Goal: Entertainment & Leisure: Consume media (video, audio)

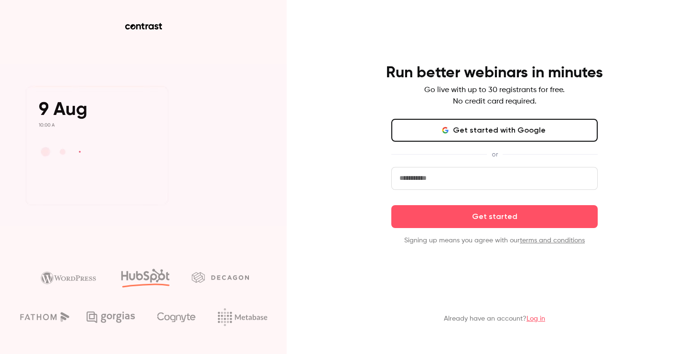
click at [534, 319] on link "Log in" at bounding box center [535, 319] width 19 height 7
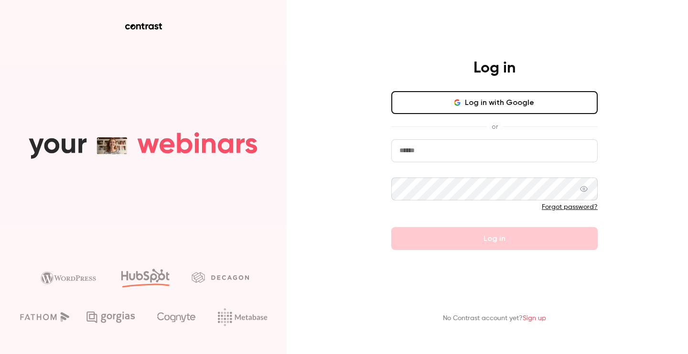
type input "****"
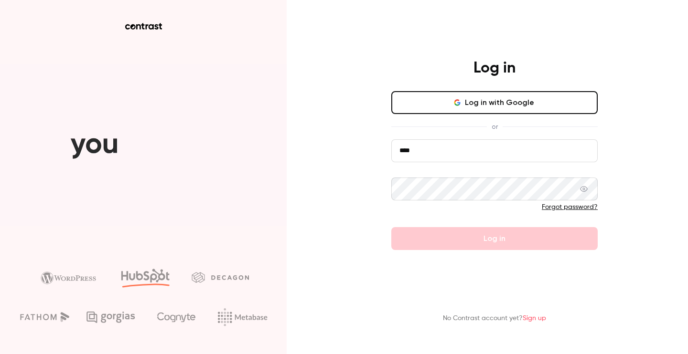
click at [424, 149] on input "****" at bounding box center [494, 150] width 206 height 23
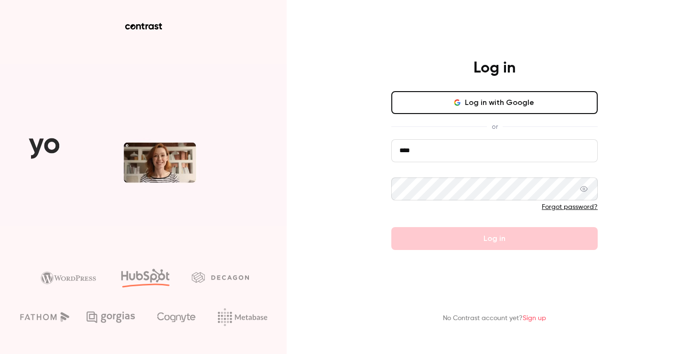
click at [511, 243] on form "**** Forgot password? Log in" at bounding box center [494, 194] width 206 height 111
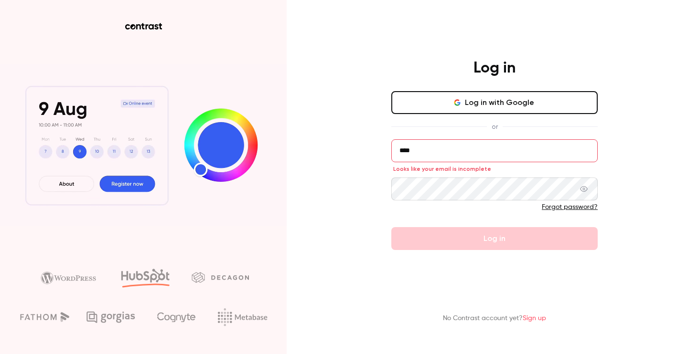
drag, startPoint x: 448, startPoint y: 157, endPoint x: 374, endPoint y: 157, distance: 74.0
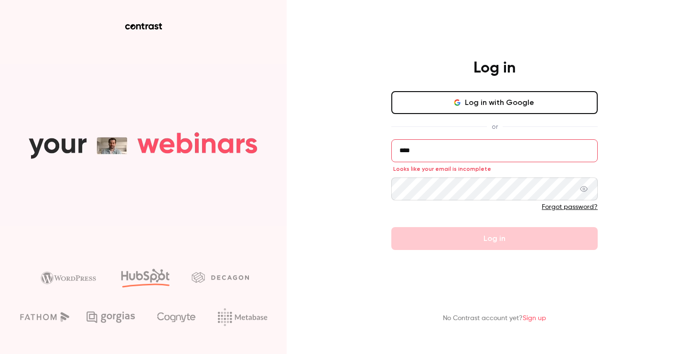
click at [373, 157] on div "Log in Log in with Google or **** Looks like your email is incomplete Forgot pa…" at bounding box center [494, 155] width 248 height 192
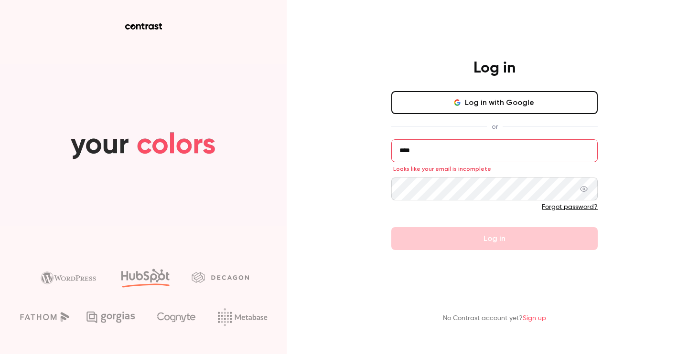
click at [431, 153] on input "****" at bounding box center [494, 150] width 206 height 23
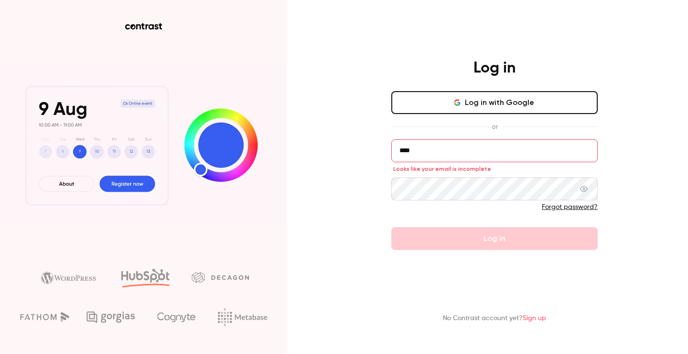
drag, startPoint x: 431, startPoint y: 153, endPoint x: 360, endPoint y: 153, distance: 71.2
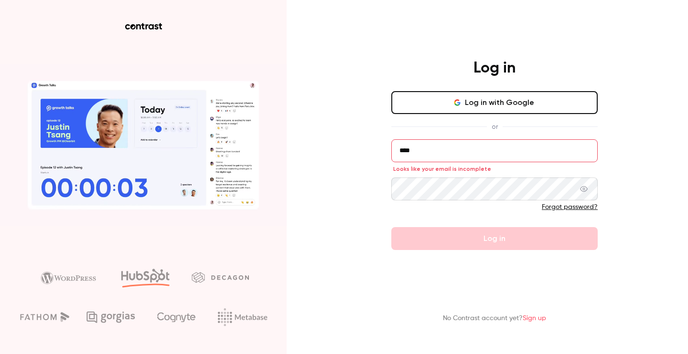
click at [360, 153] on div "Log in Log in with Google or **** Looks like your email is incomplete Forgot pa…" at bounding box center [344, 177] width 688 height 354
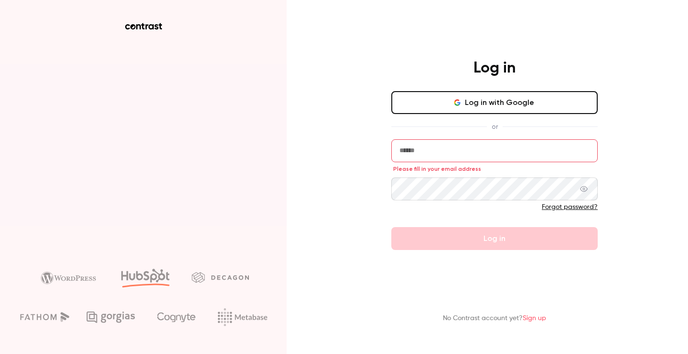
click at [326, 186] on div "Log in Log in with Google or Please fill in your email address Forgot password?…" at bounding box center [344, 177] width 688 height 354
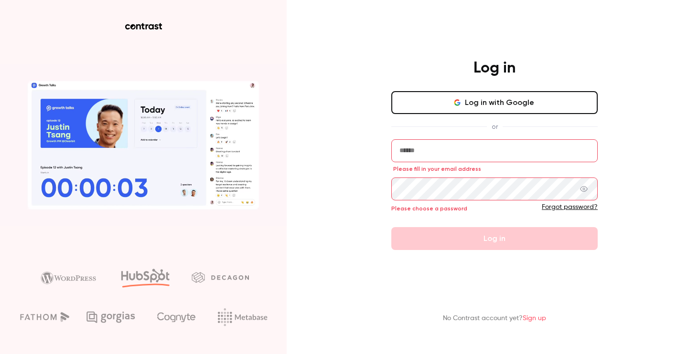
click at [464, 153] on input "email" at bounding box center [494, 150] width 206 height 23
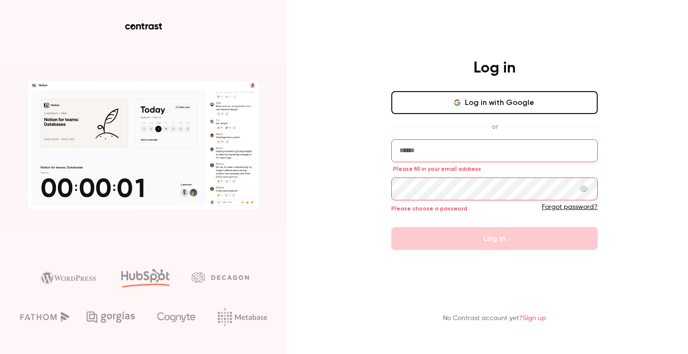
paste input "**********"
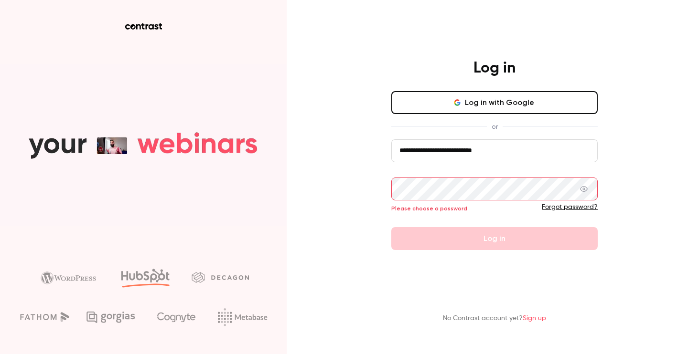
type input "**********"
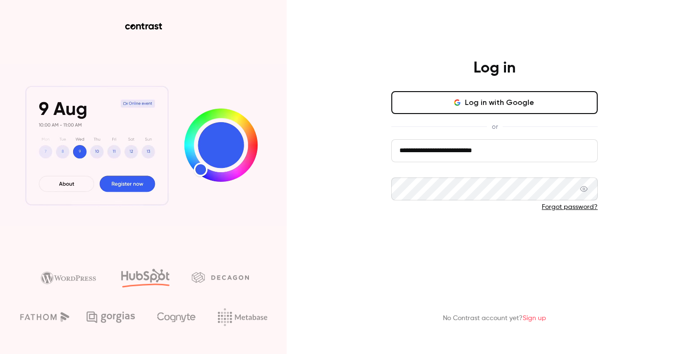
click at [573, 245] on button "Log in" at bounding box center [494, 238] width 206 height 23
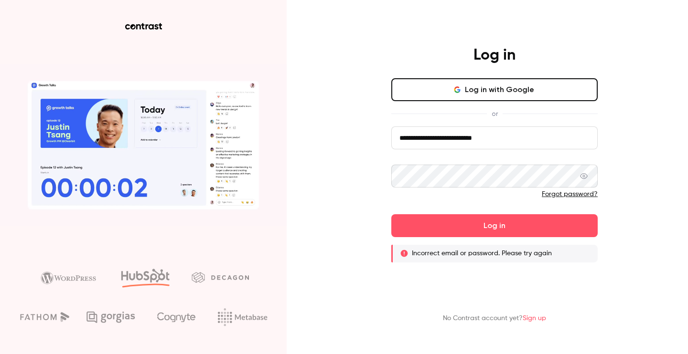
click at [582, 180] on span at bounding box center [584, 176] width 8 height 23
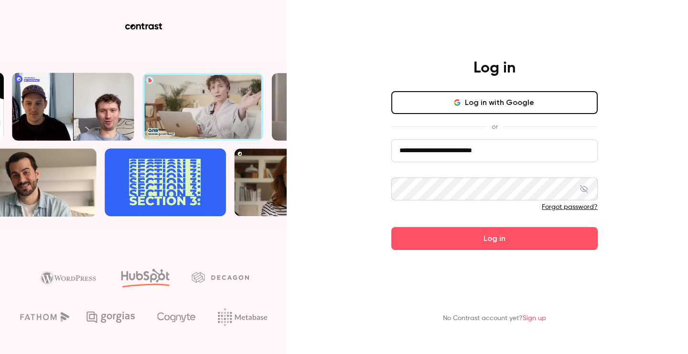
click at [391, 227] on button "Log in" at bounding box center [494, 238] width 206 height 23
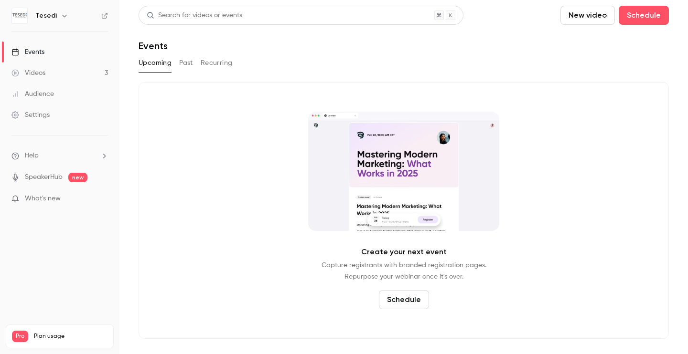
click at [58, 82] on link "Videos 3" at bounding box center [59, 73] width 119 height 21
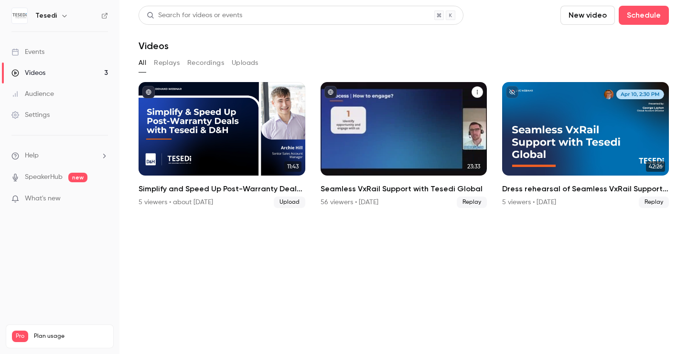
click at [421, 132] on div "Seamless VxRail Support with Tesedi Global" at bounding box center [404, 129] width 167 height 94
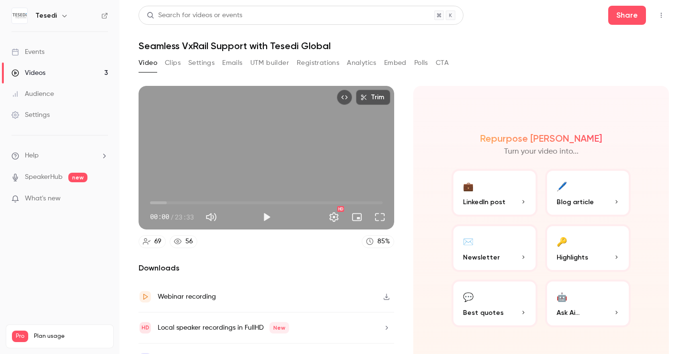
click at [173, 67] on button "Clips" at bounding box center [173, 62] width 16 height 15
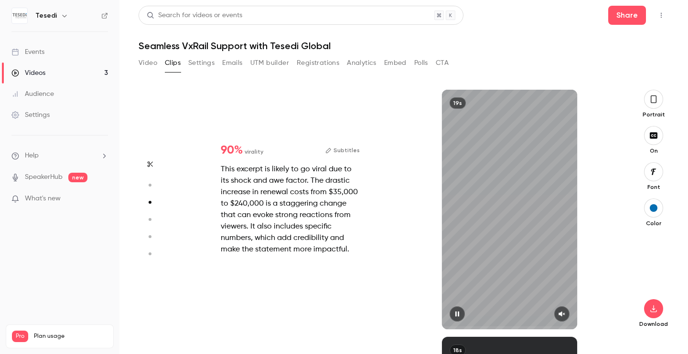
type input "*"
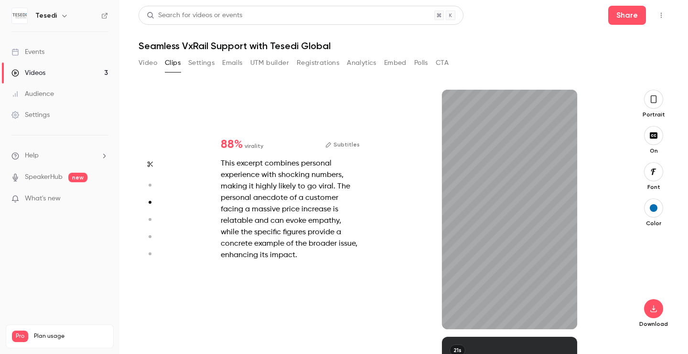
type input "*"
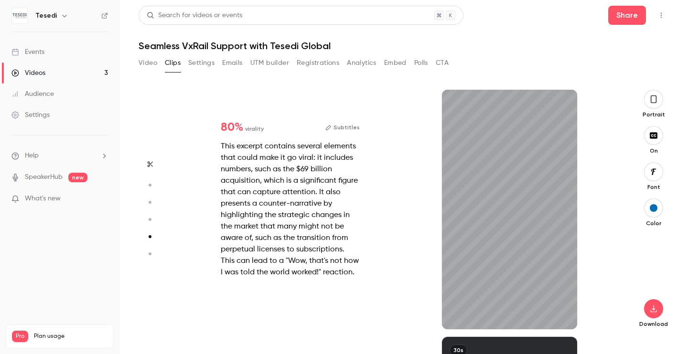
scroll to position [990, 0]
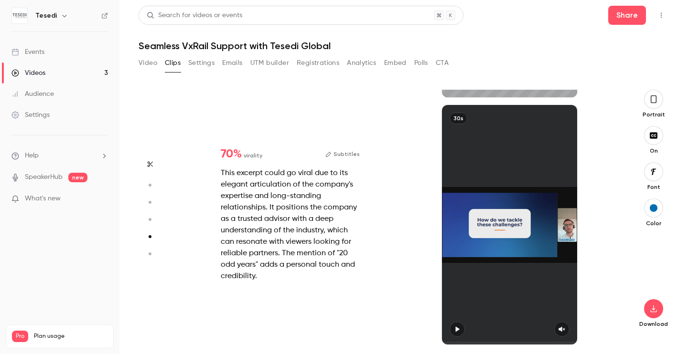
type input "*"
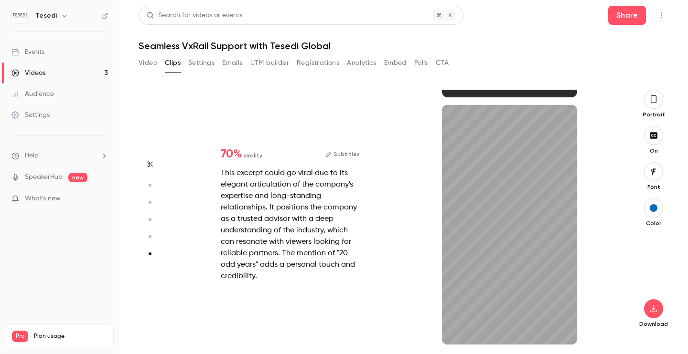
scroll to position [1222, 0]
click at [489, 226] on div "30s" at bounding box center [509, 225] width 135 height 240
click at [502, 223] on div "30s" at bounding box center [509, 225] width 135 height 240
click at [562, 326] on icon "button" at bounding box center [562, 329] width 8 height 7
drag, startPoint x: 512, startPoint y: 342, endPoint x: 445, endPoint y: 342, distance: 66.9
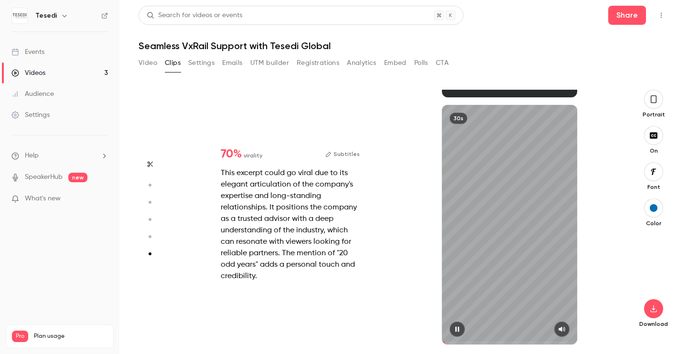
click at [445, 342] on span at bounding box center [509, 343] width 135 height 15
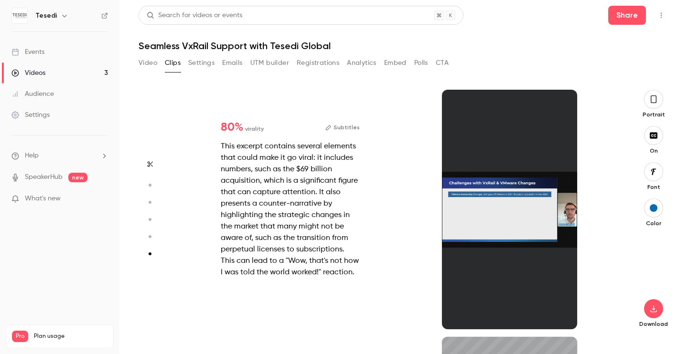
type input "*"
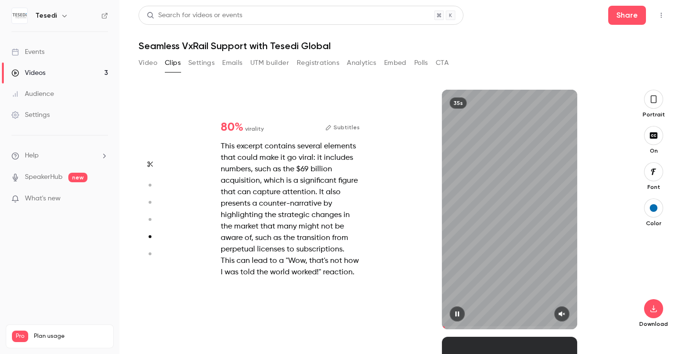
click at [456, 218] on div "35s" at bounding box center [509, 210] width 135 height 240
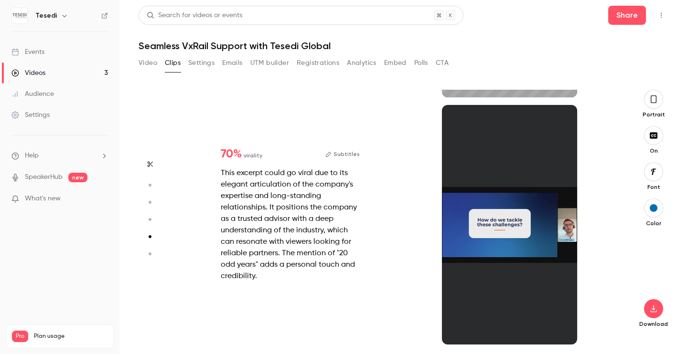
type input "*"
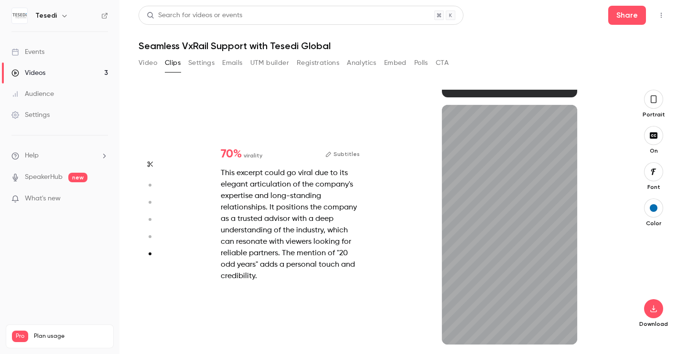
scroll to position [1222, 0]
type input "*"
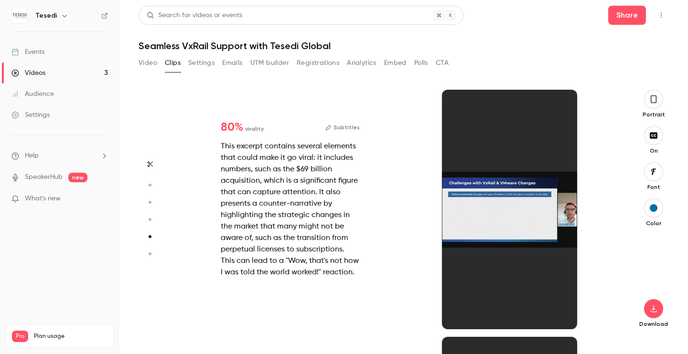
scroll to position [990, 0]
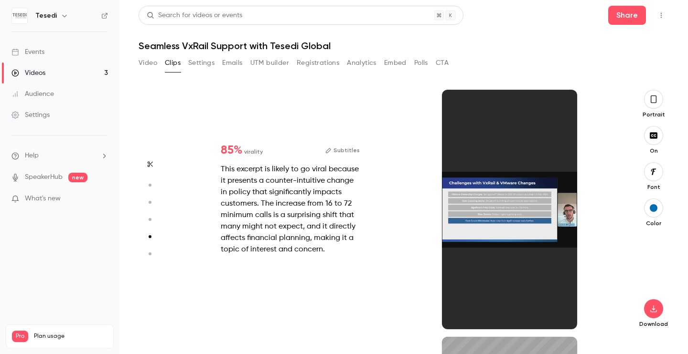
type input "*"
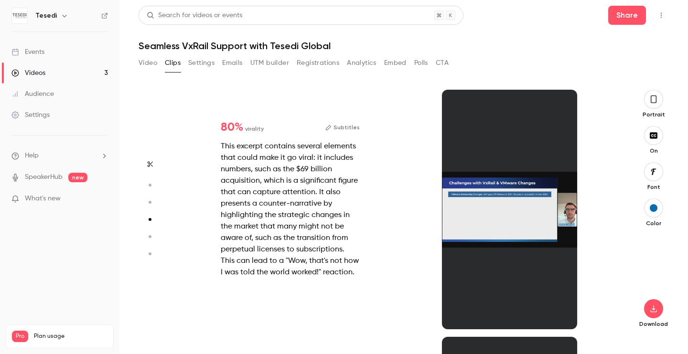
type input "*"
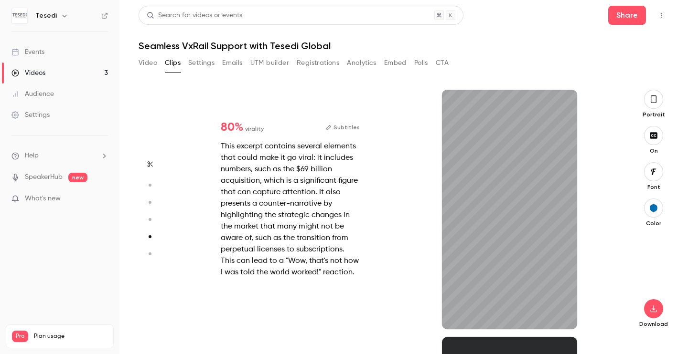
click at [290, 218] on div "This excerpt contains several elements that could make it go viral: it includes…" at bounding box center [290, 210] width 139 height 138
click at [457, 315] on icon "button" at bounding box center [457, 314] width 8 height 7
click at [457, 315] on icon "button" at bounding box center [458, 314] width 4 height 5
click at [560, 313] on icon "button" at bounding box center [561, 314] width 6 height 5
drag, startPoint x: 471, startPoint y: 327, endPoint x: 443, endPoint y: 328, distance: 27.7
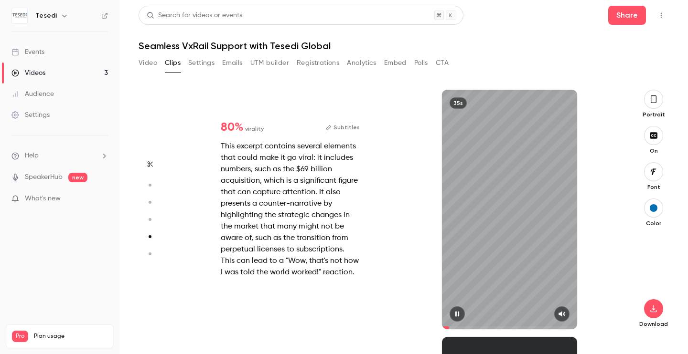
click at [443, 328] on span at bounding box center [509, 328] width 135 height 15
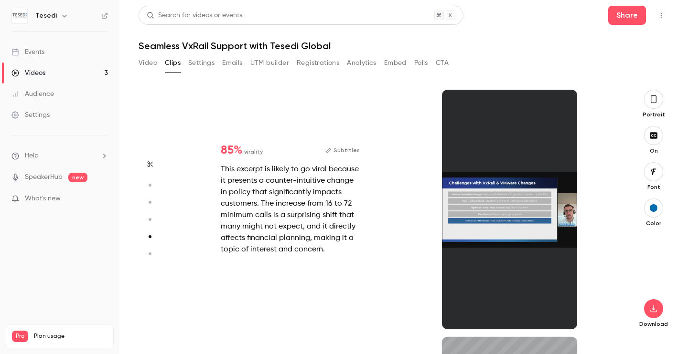
type input "*"
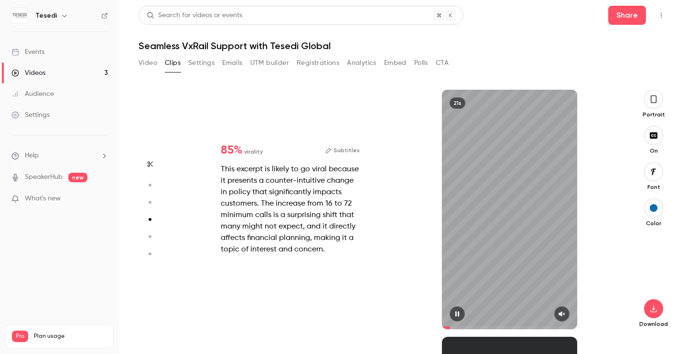
click at [489, 284] on div "21s" at bounding box center [509, 210] width 135 height 240
click at [459, 299] on div "21s" at bounding box center [509, 210] width 135 height 240
type input "*"
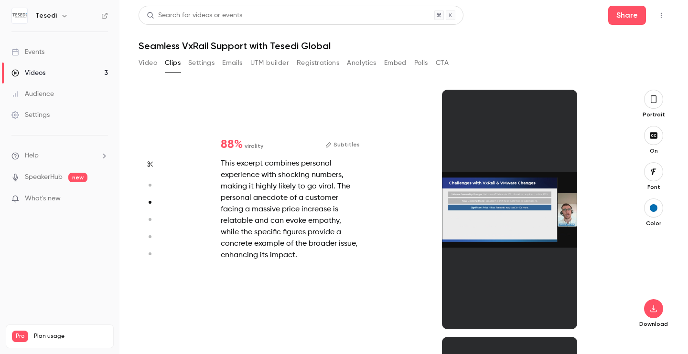
scroll to position [495, 0]
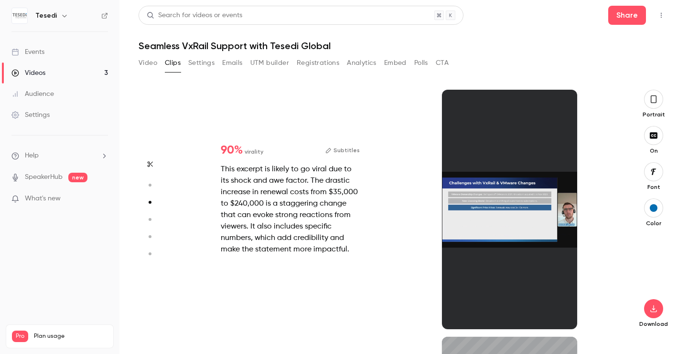
type input "*"
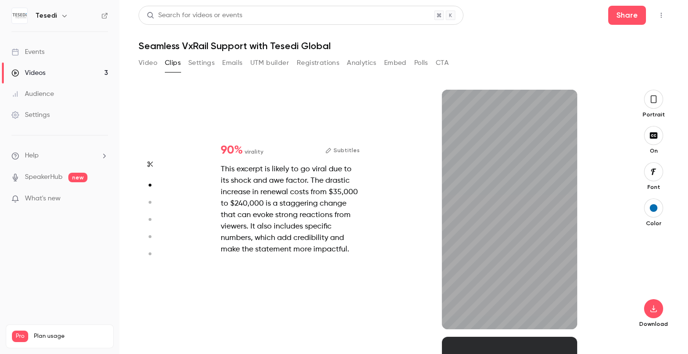
scroll to position [247, 0]
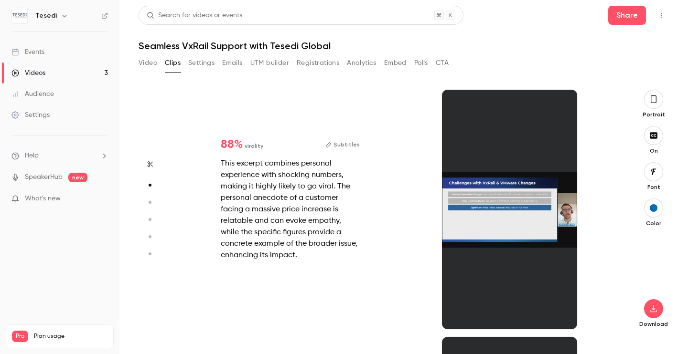
type input "*"
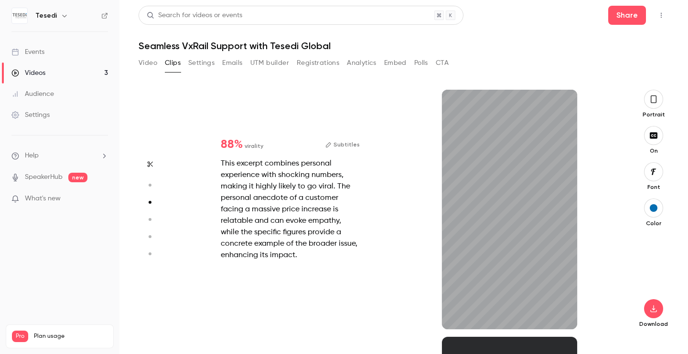
type input "*"
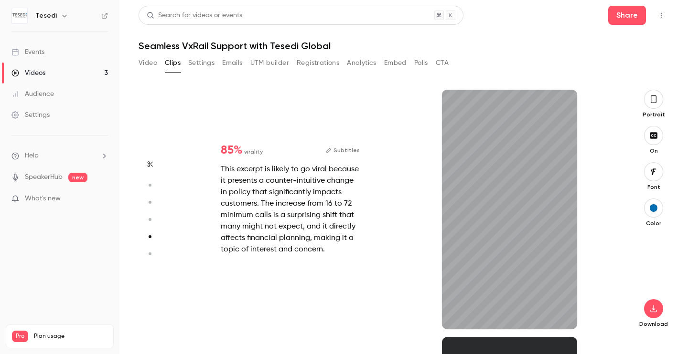
type input "*"
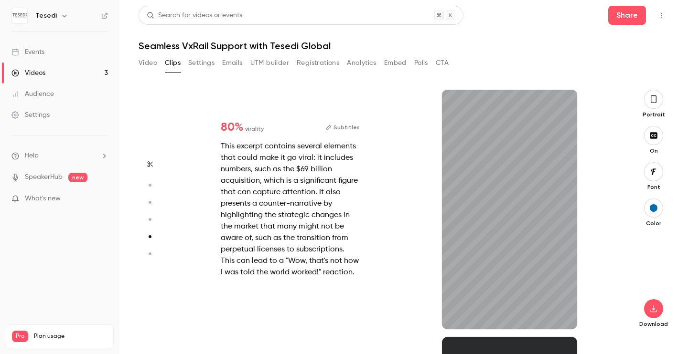
scroll to position [990, 0]
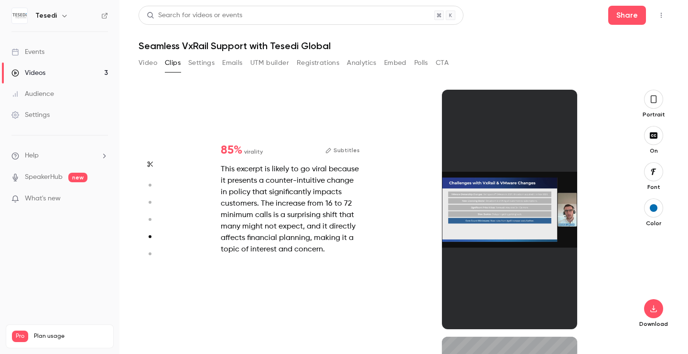
type input "*"
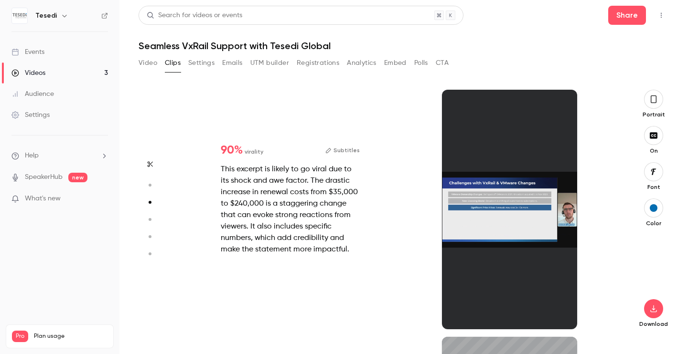
type input "*"
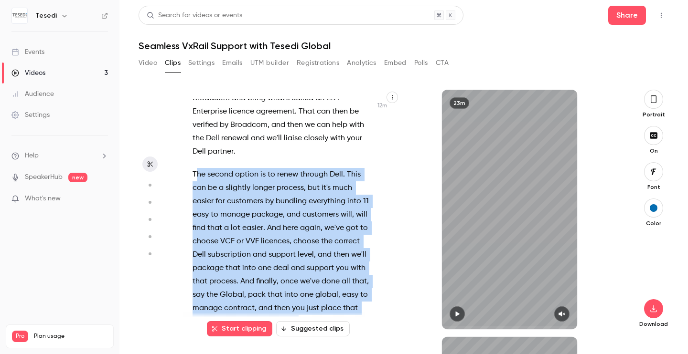
scroll to position [2985, 0]
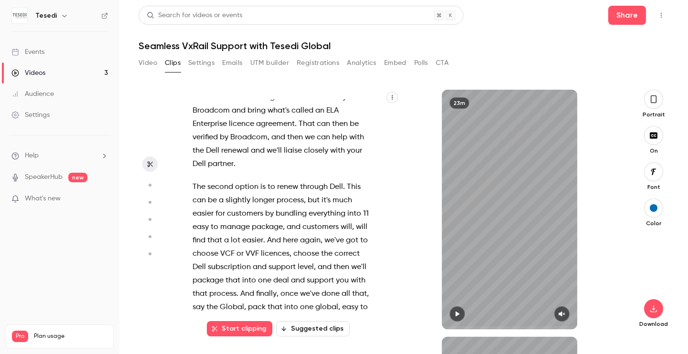
drag, startPoint x: 221, startPoint y: 189, endPoint x: 194, endPoint y: 287, distance: 101.5
click at [194, 287] on div "Hi . Hello , everyone . Good morning , good afternoon , depending on where you'…" at bounding box center [288, 214] width 215 height 230
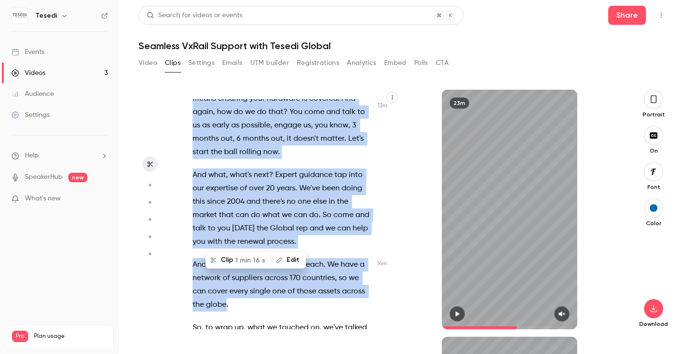
scroll to position [3420, 0]
click at [455, 315] on icon "button" at bounding box center [457, 314] width 8 height 7
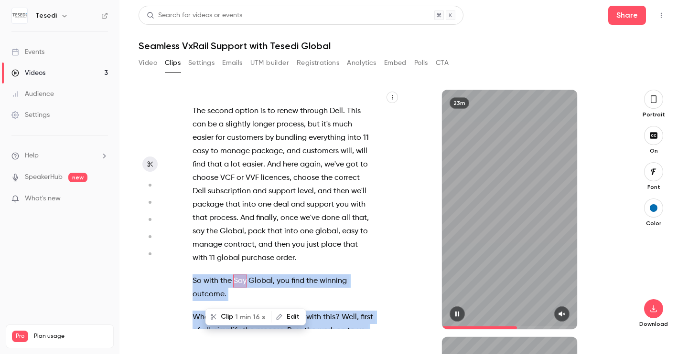
scroll to position [3061, 0]
click at [560, 314] on icon "button" at bounding box center [561, 314] width 6 height 5
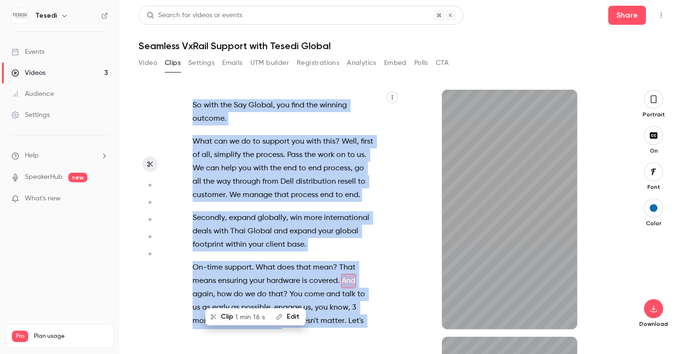
scroll to position [3250, 0]
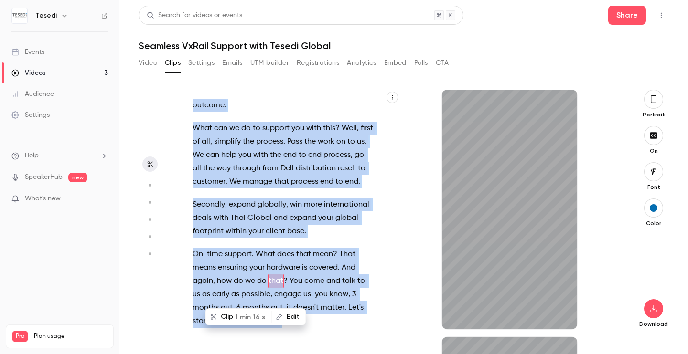
click at [296, 319] on button "Edit" at bounding box center [288, 317] width 33 height 15
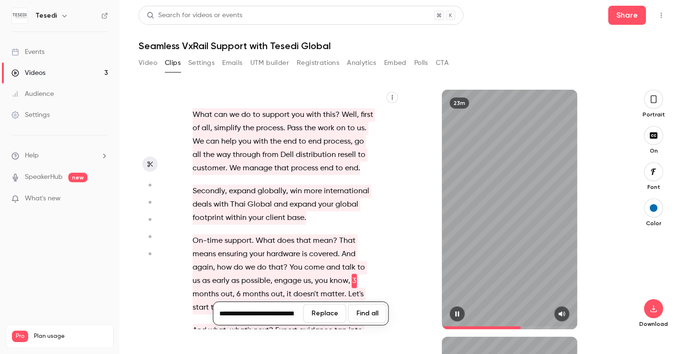
scroll to position [3277, 0]
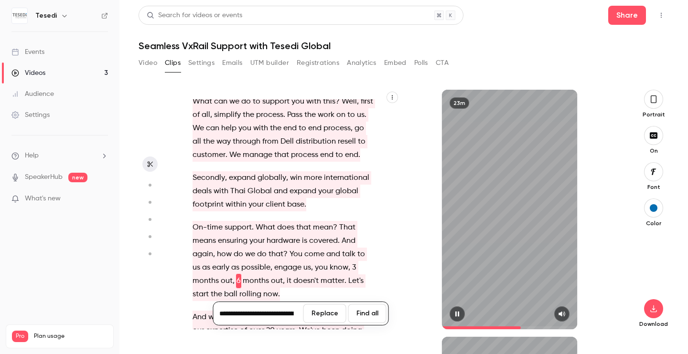
click at [458, 312] on icon "button" at bounding box center [457, 314] width 4 height 5
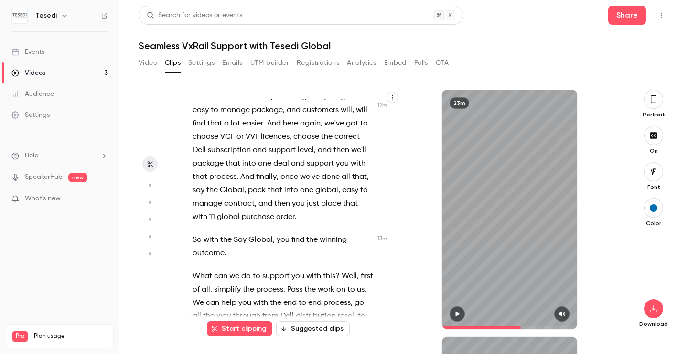
scroll to position [3094, 0]
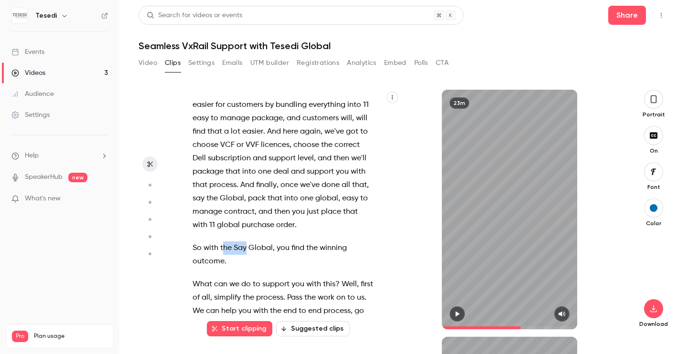
drag, startPoint x: 247, startPoint y: 181, endPoint x: 223, endPoint y: 180, distance: 24.4
click at [223, 242] on p "So with the Say Global , you find the winning outcome ." at bounding box center [283, 255] width 181 height 27
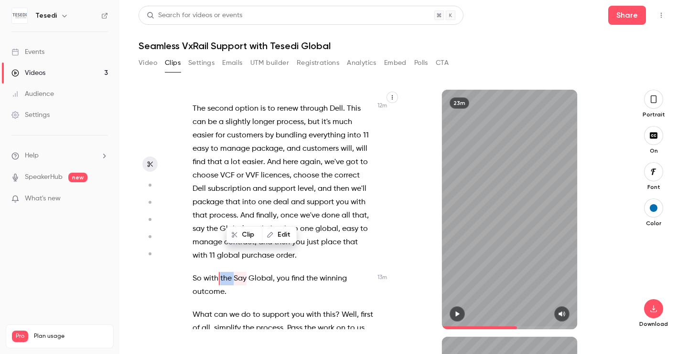
scroll to position [3061, 0]
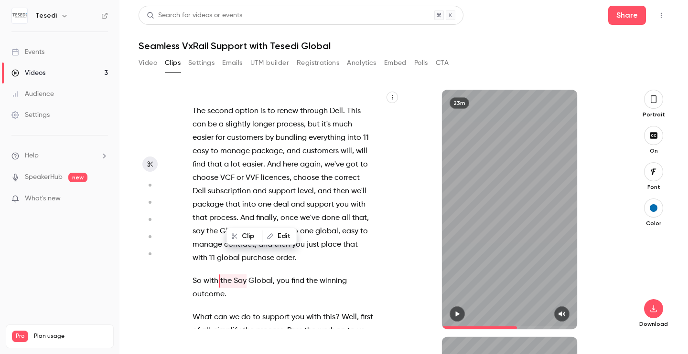
click at [218, 278] on span at bounding box center [219, 282] width 2 height 8
click at [217, 275] on span "with" at bounding box center [211, 281] width 15 height 13
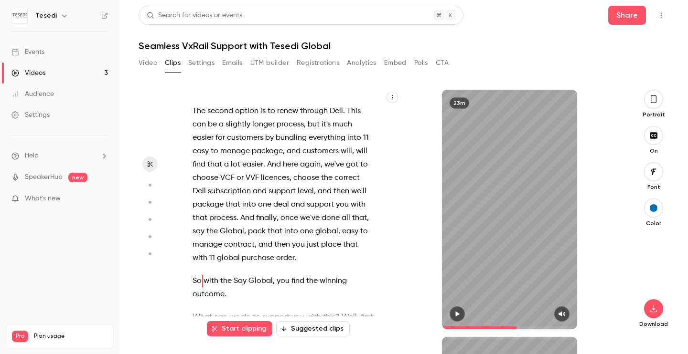
click at [219, 278] on span at bounding box center [219, 282] width 2 height 8
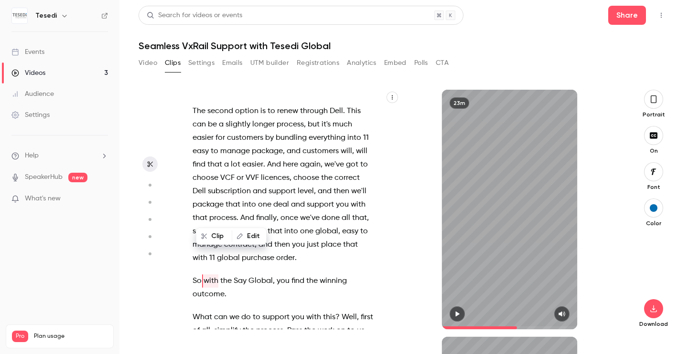
click at [223, 275] on span "the" at bounding box center [225, 281] width 11 height 13
type input "*****"
click at [262, 234] on button "Edit" at bounding box center [265, 236] width 33 height 15
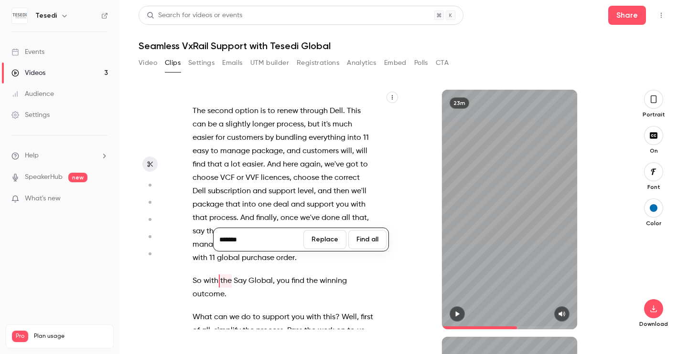
type input "******"
click at [333, 240] on button "Replace" at bounding box center [324, 239] width 43 height 19
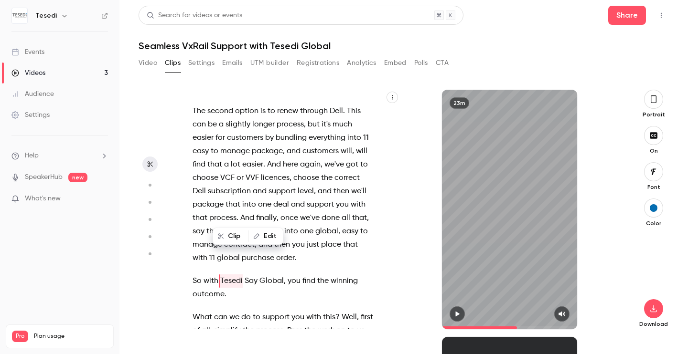
click at [258, 275] on span "Say" at bounding box center [251, 281] width 13 height 13
type input "***"
click at [290, 237] on button "Edit" at bounding box center [291, 236] width 33 height 15
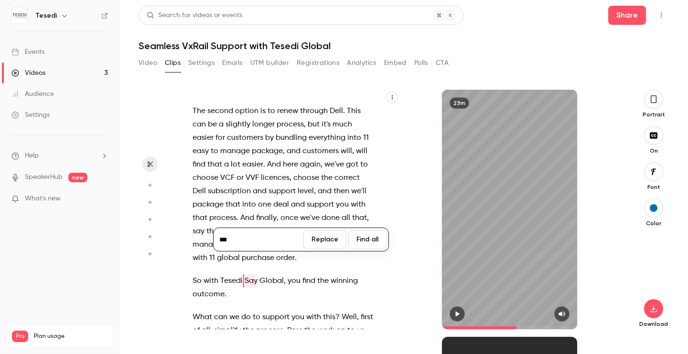
drag, startPoint x: 257, startPoint y: 237, endPoint x: 216, endPoint y: 238, distance: 41.1
click at [216, 238] on input "***" at bounding box center [258, 239] width 86 height 19
click at [318, 240] on button "Replace" at bounding box center [324, 239] width 43 height 19
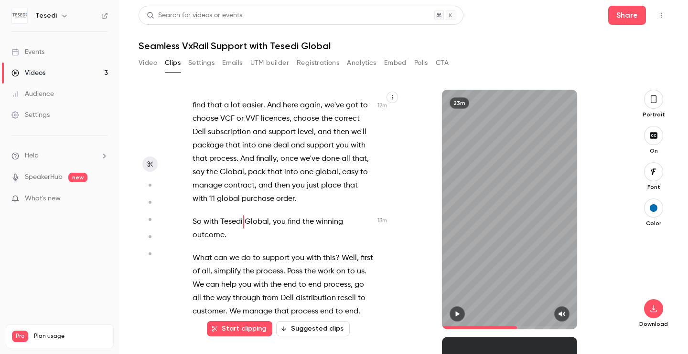
scroll to position [3122, 0]
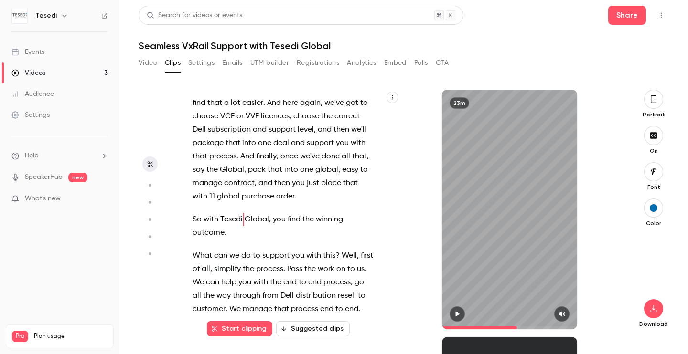
click at [238, 339] on span "Thai" at bounding box center [237, 345] width 15 height 13
type input "*****"
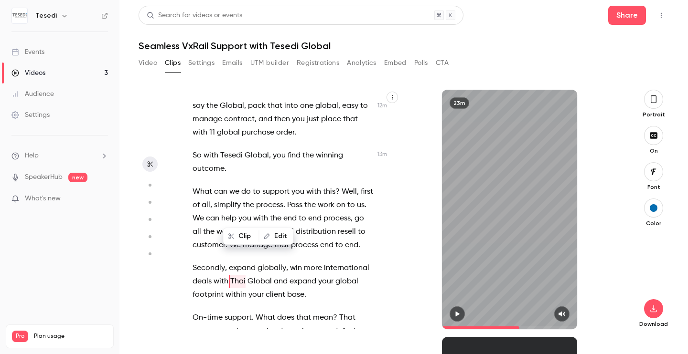
scroll to position [3187, 0]
click at [271, 237] on button "Edit" at bounding box center [276, 236] width 33 height 15
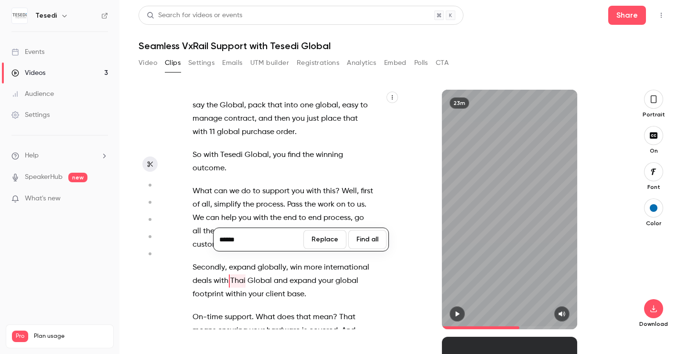
type input "******"
click at [325, 237] on button "Replace" at bounding box center [324, 239] width 43 height 19
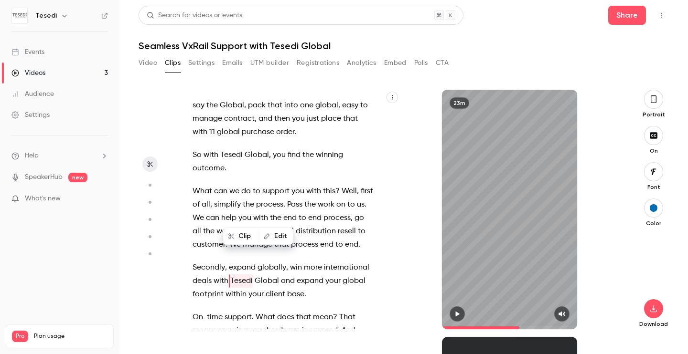
click at [348, 261] on p "Secondly , expand globally , win more international deals with Tesedi Global an…" at bounding box center [283, 281] width 181 height 40
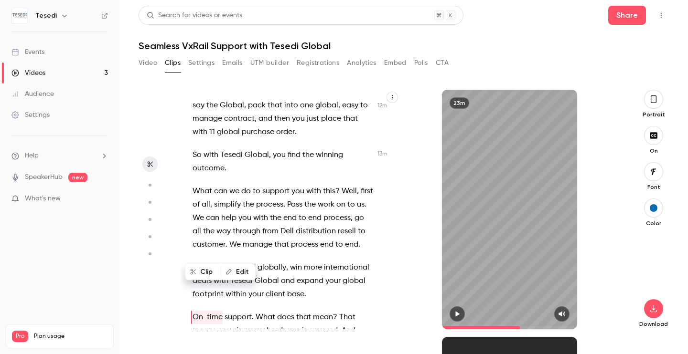
scroll to position [3223, 0]
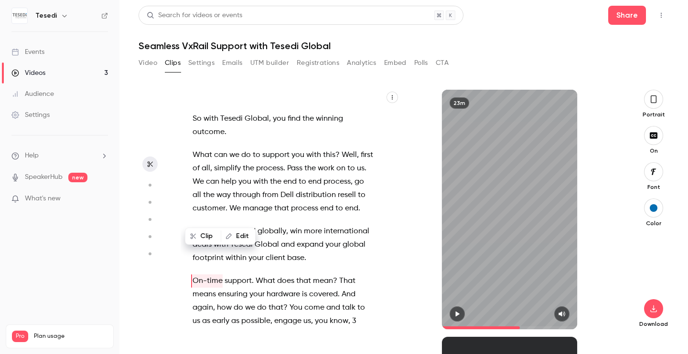
click at [380, 195] on div "Hi . Hello , everyone . Good morning , good afternoon , depending on where you'…" at bounding box center [288, 214] width 215 height 230
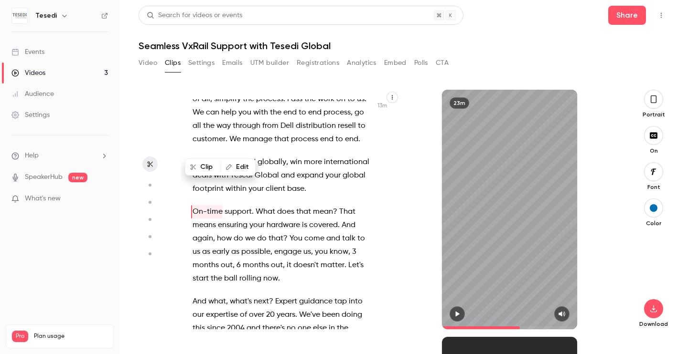
scroll to position [3294, 0]
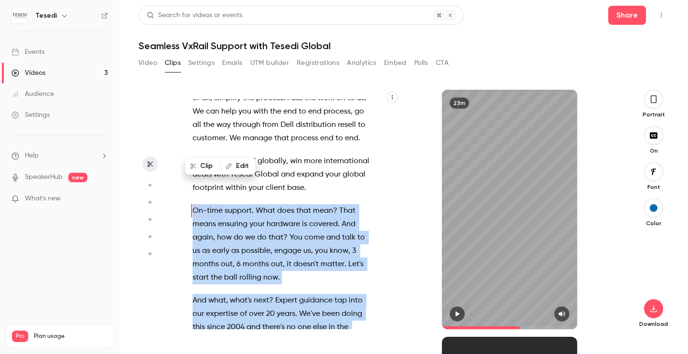
drag, startPoint x: 300, startPoint y: 301, endPoint x: 227, endPoint y: 135, distance: 181.7
click at [227, 135] on div "Hi . Hello , everyone . Good morning , good afternoon , depending on where you'…" at bounding box center [288, 214] width 215 height 230
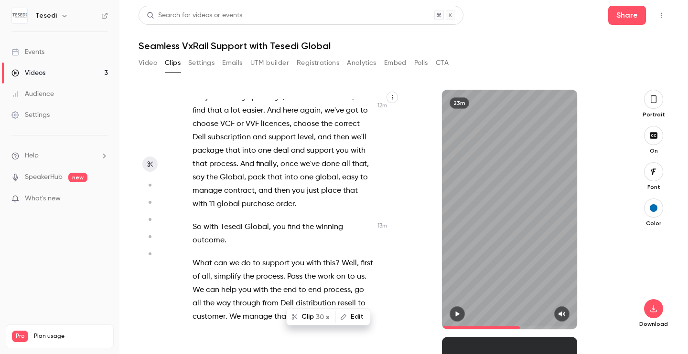
scroll to position [3112, 0]
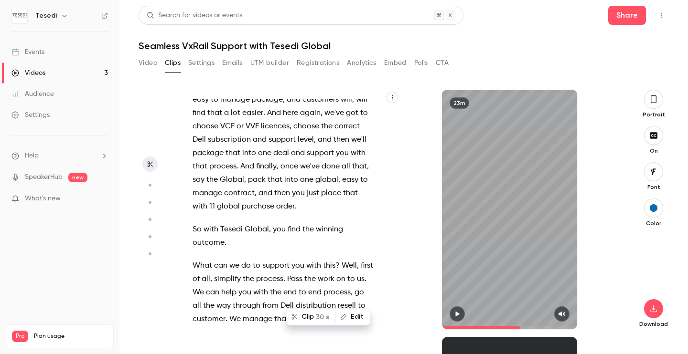
click at [193, 259] on span "What" at bounding box center [203, 265] width 20 height 13
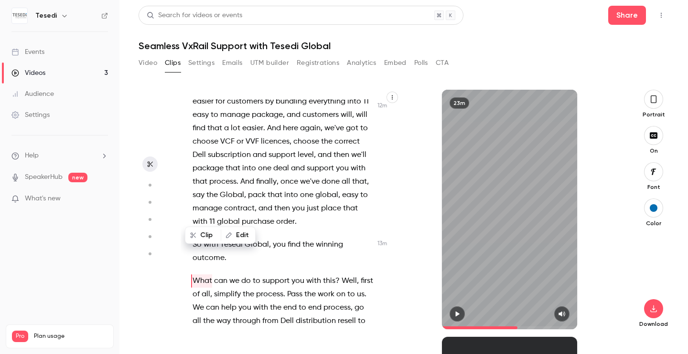
scroll to position [3105, 0]
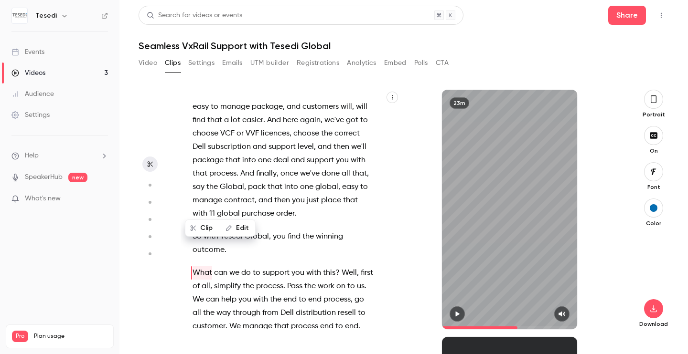
click at [228, 230] on p "So with Tesedi Global , you find the winning outcome ." at bounding box center [283, 243] width 181 height 27
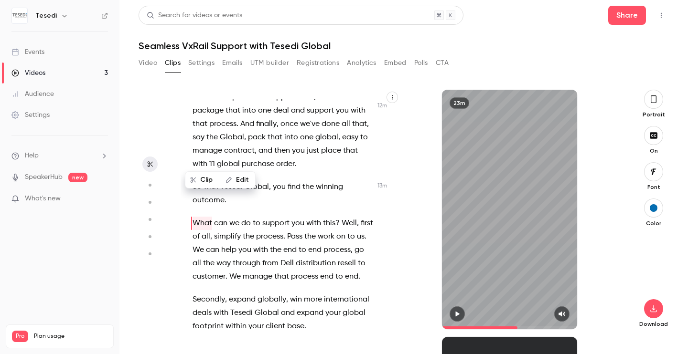
scroll to position [3156, 0]
click at [244, 140] on div "Hi . Hello , everyone . Good morning , good afternoon , depending on where you'…" at bounding box center [288, 214] width 215 height 230
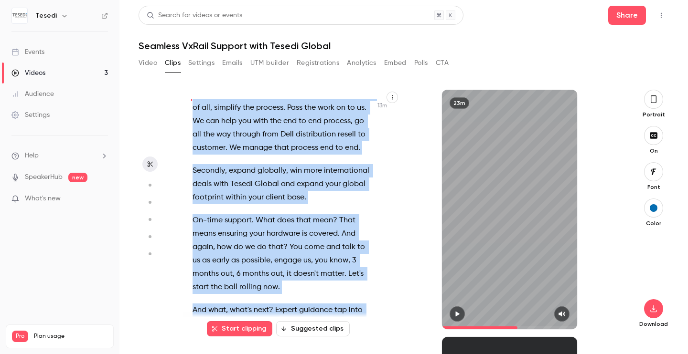
scroll to position [3288, 0]
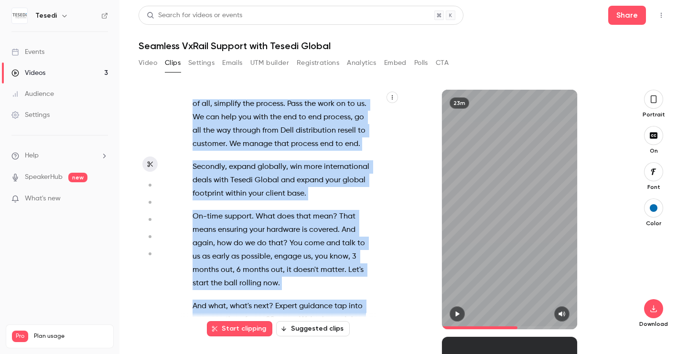
drag, startPoint x: 192, startPoint y: 155, endPoint x: 297, endPoint y: 305, distance: 182.8
click at [297, 305] on div "Hi . Hello , everyone . Good morning , good afternoon , depending on where you'…" at bounding box center [288, 214] width 215 height 230
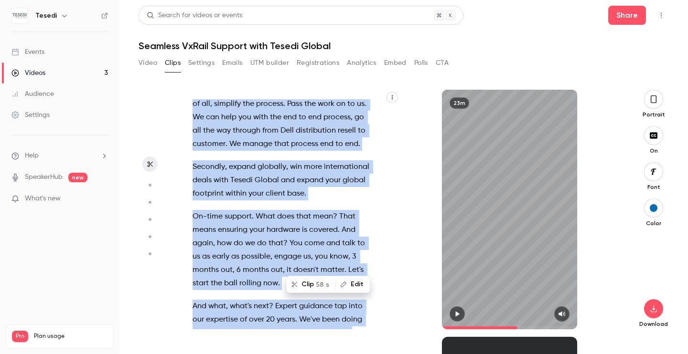
click at [454, 314] on icon "button" at bounding box center [457, 314] width 8 height 7
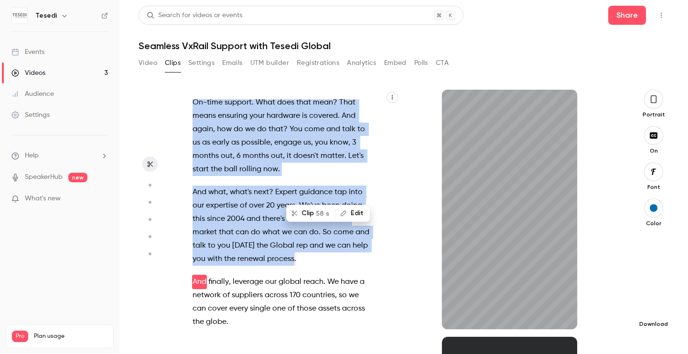
scroll to position [3403, 0]
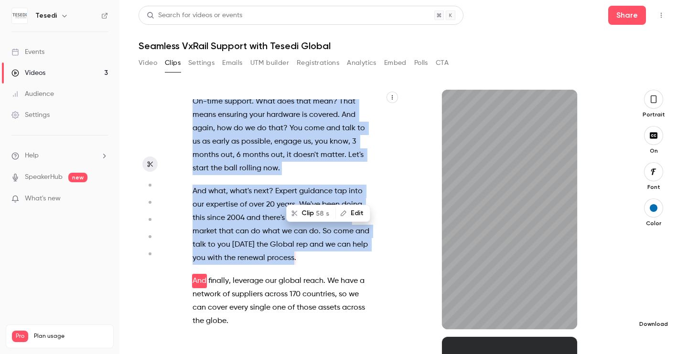
click at [655, 310] on icon "button" at bounding box center [653, 309] width 11 height 8
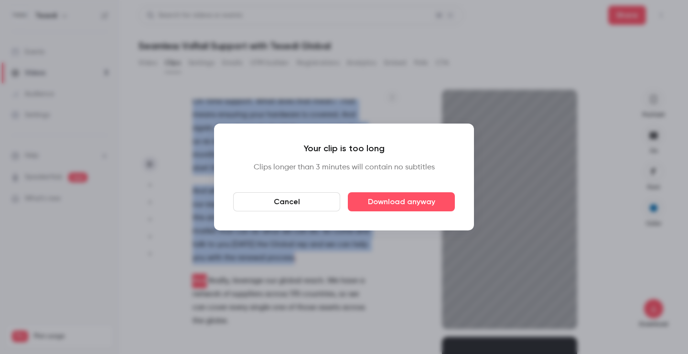
click at [322, 199] on button "Cancel" at bounding box center [286, 202] width 107 height 19
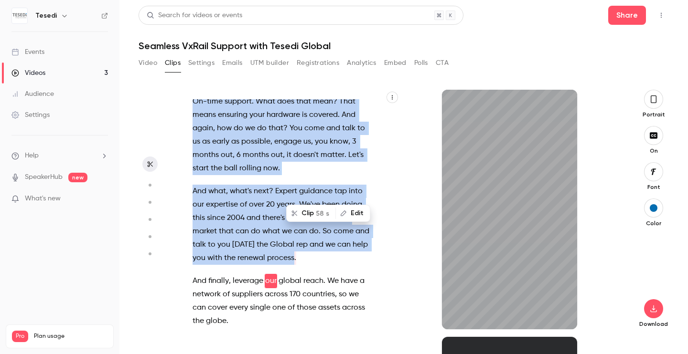
click at [290, 252] on span "process" at bounding box center [280, 258] width 27 height 13
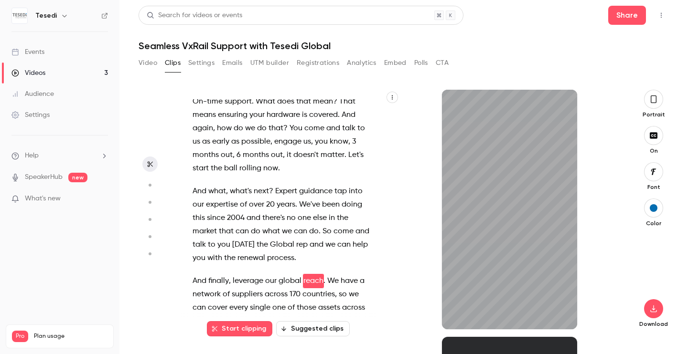
click at [294, 252] on span "." at bounding box center [295, 258] width 2 height 13
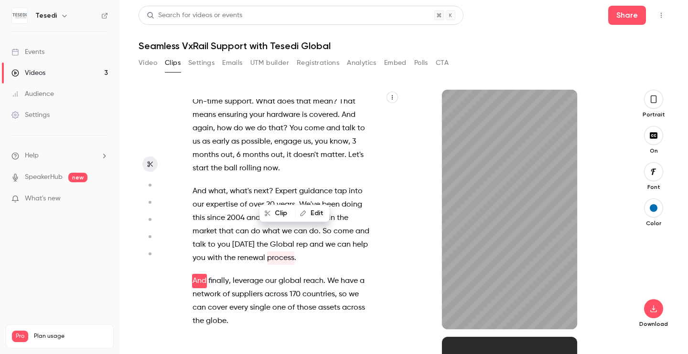
click at [298, 186] on p "And what , what's next ? Expert guidance tap into our expertise of over 20 year…" at bounding box center [283, 225] width 181 height 80
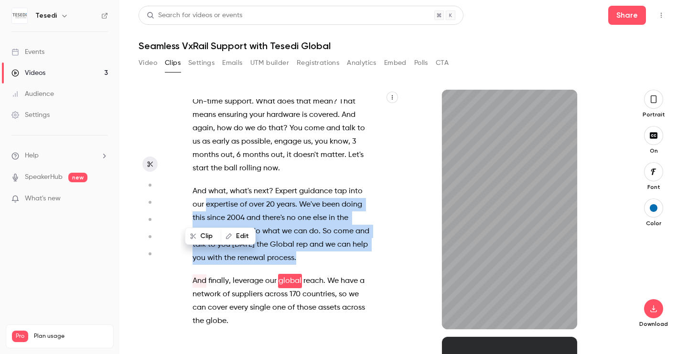
drag, startPoint x: 297, startPoint y: 193, endPoint x: 206, endPoint y: 141, distance: 104.4
click at [206, 185] on p "And what , what's next ? Expert guidance tap into our expertise of over 20 year…" at bounding box center [283, 225] width 181 height 80
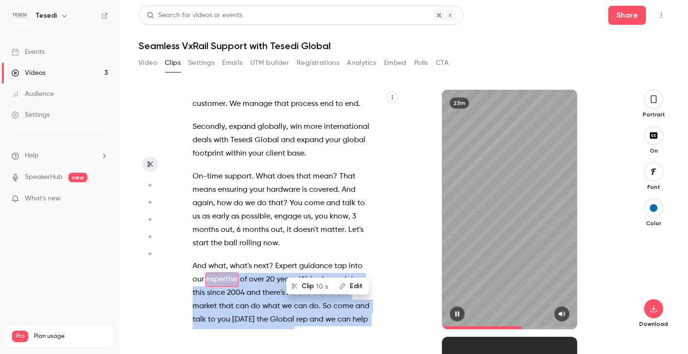
scroll to position [3326, 0]
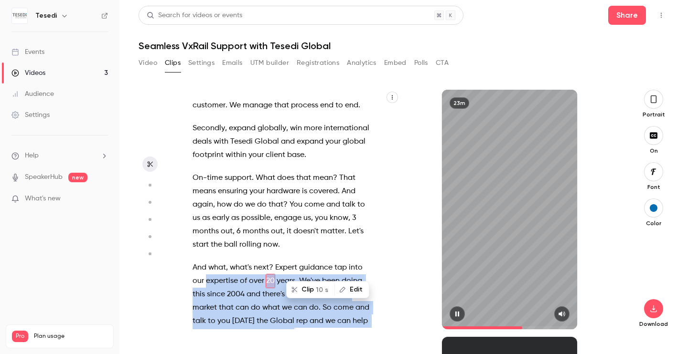
click at [457, 313] on icon "button" at bounding box center [457, 314] width 8 height 7
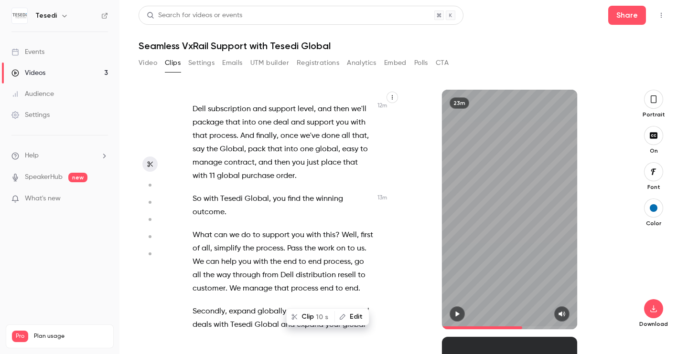
scroll to position [3142, 0]
click at [193, 230] on span "What" at bounding box center [203, 236] width 20 height 13
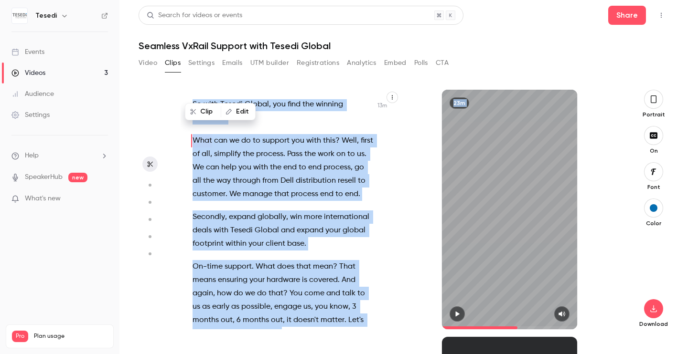
scroll to position [3353, 0]
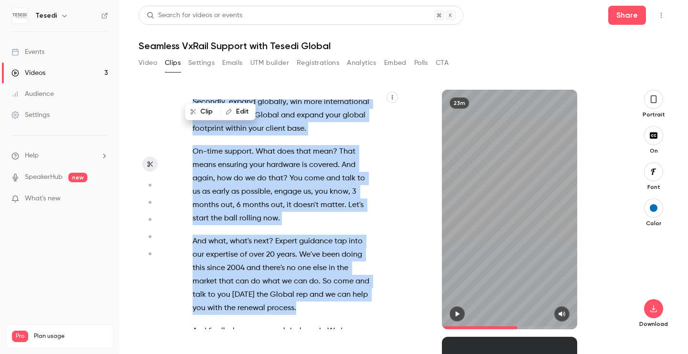
drag, startPoint x: 191, startPoint y: 177, endPoint x: 279, endPoint y: 244, distance: 110.8
click at [290, 245] on div "Hi . Hello , everyone . Good morning , good afternoon , depending on where you'…" at bounding box center [288, 214] width 215 height 230
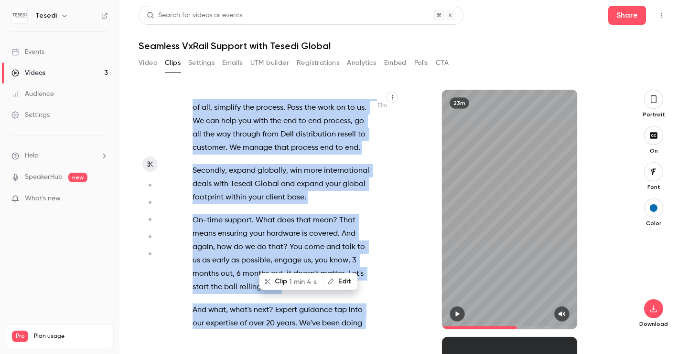
scroll to position [3299, 0]
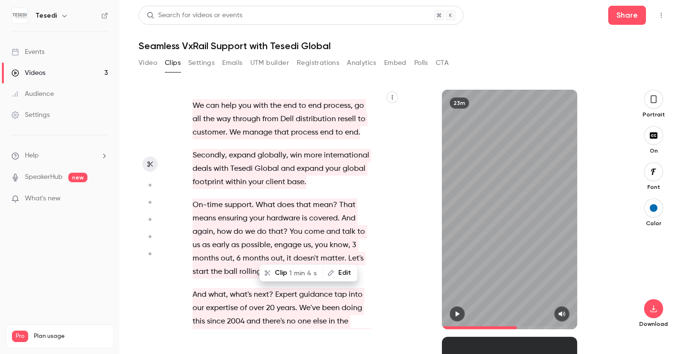
click at [300, 297] on p "And what , what's next ? Expert guidance tap into our expertise of over 20 year…" at bounding box center [283, 329] width 181 height 80
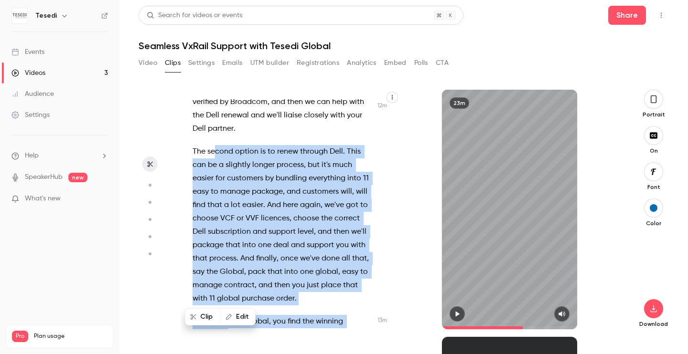
scroll to position [2989, 0]
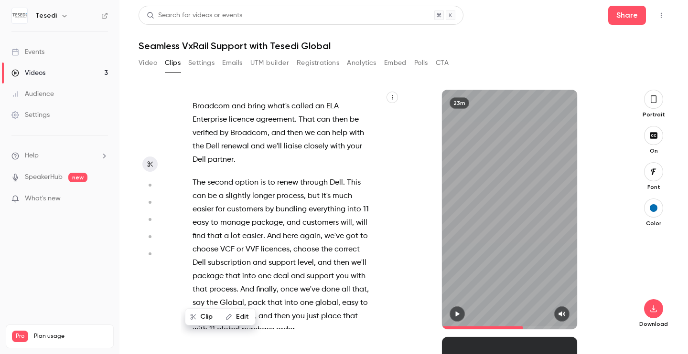
drag, startPoint x: 301, startPoint y: 192, endPoint x: 193, endPoint y: 276, distance: 137.6
click at [193, 276] on div "Hi . Hello , everyone . Good morning , good afternoon , depending on where you'…" at bounding box center [288, 214] width 215 height 230
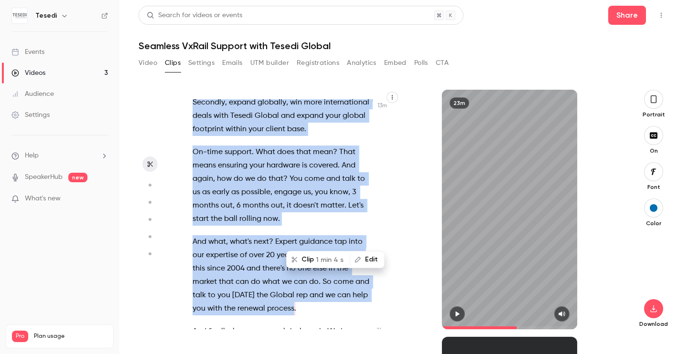
scroll to position [3359, 0]
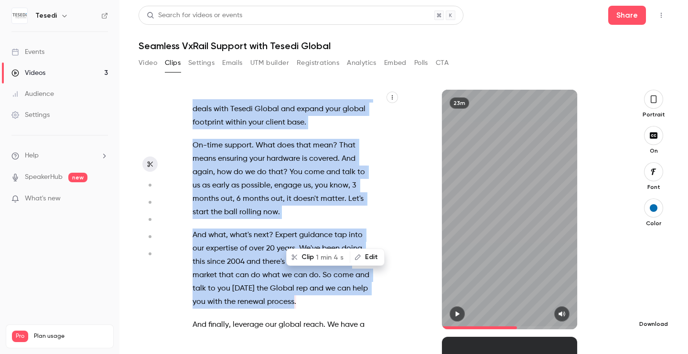
click at [657, 309] on icon "button" at bounding box center [653, 309] width 11 height 8
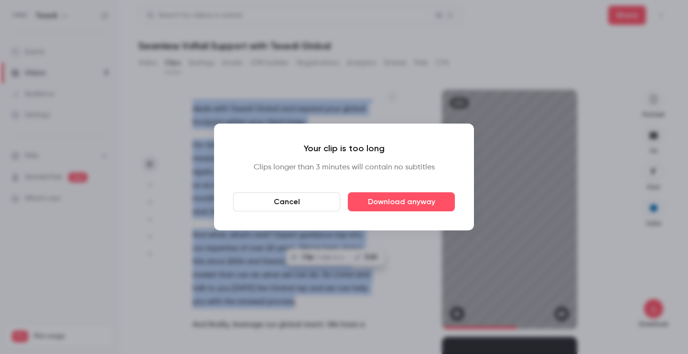
click at [298, 205] on button "Cancel" at bounding box center [286, 202] width 107 height 19
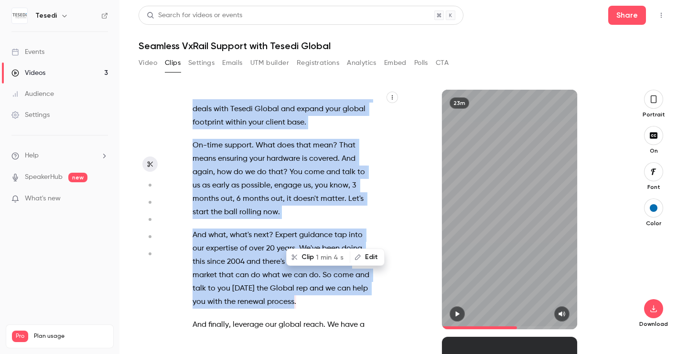
click at [304, 258] on button "Clip 1 min 4 s" at bounding box center [318, 257] width 62 height 15
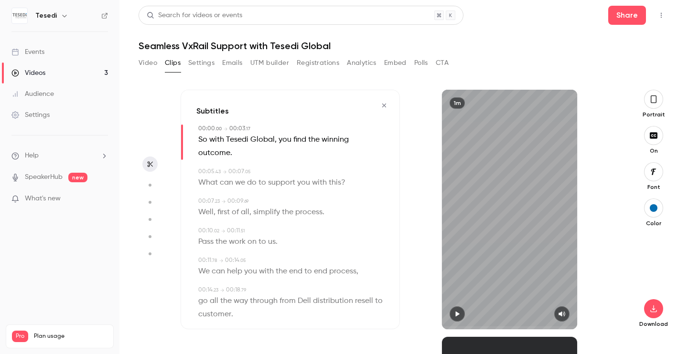
click at [459, 311] on icon "button" at bounding box center [457, 314] width 8 height 7
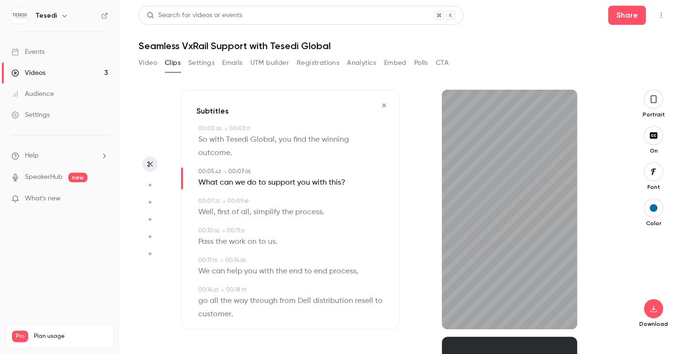
click at [250, 139] on span at bounding box center [249, 140] width 2 height 8
type input "*"
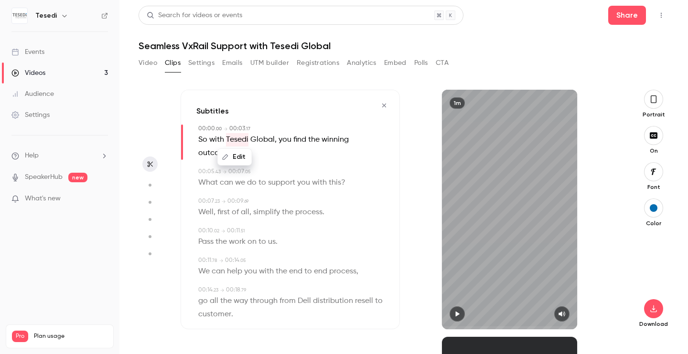
click at [254, 140] on span "Global" at bounding box center [262, 139] width 24 height 13
click at [253, 161] on button "Edit" at bounding box center [260, 157] width 33 height 15
click at [365, 155] on p "So with Tesedi Global , you find the winning outcome ." at bounding box center [291, 146] width 186 height 27
click at [652, 307] on icon "button" at bounding box center [653, 309] width 11 height 8
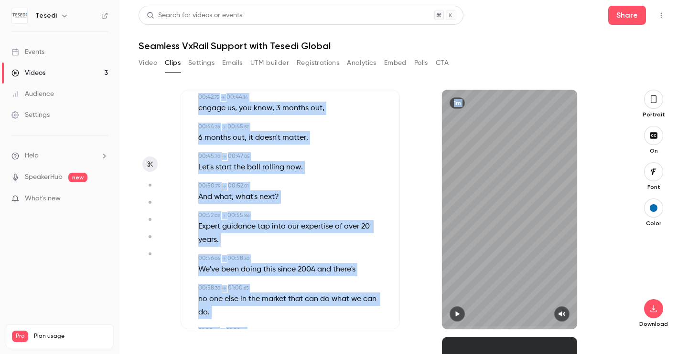
scroll to position [589, 0]
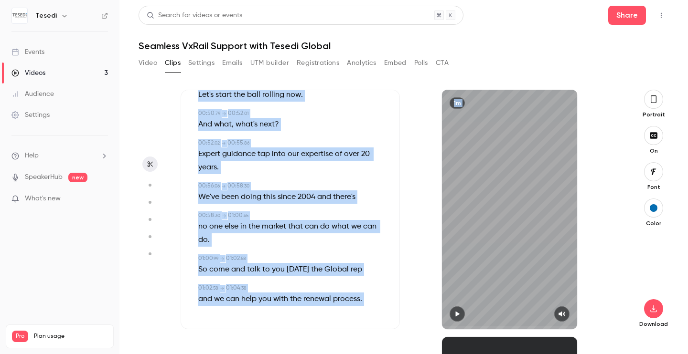
drag, startPoint x: 193, startPoint y: 136, endPoint x: 278, endPoint y: 333, distance: 215.3
click at [278, 333] on div "Subtitles 00:00 . 00 → 00:03 . 17 So with Tesedi Global , you find the winning …" at bounding box center [400, 222] width 439 height 265
copy div "Lo ipsu Dolors Ametco , adi elit sed doeiusm tempori . 26:15 . 90 → 21:12 . 12 …"
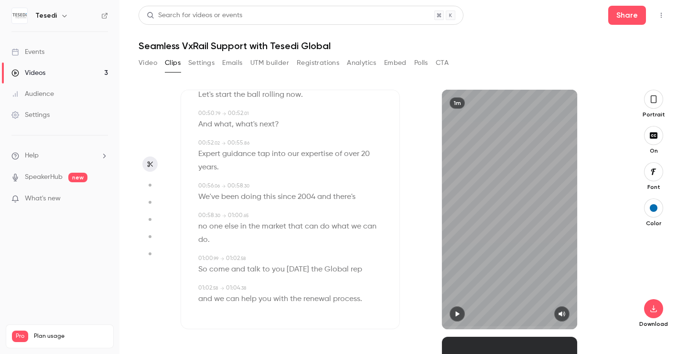
click at [653, 104] on icon "button" at bounding box center [654, 99] width 8 height 11
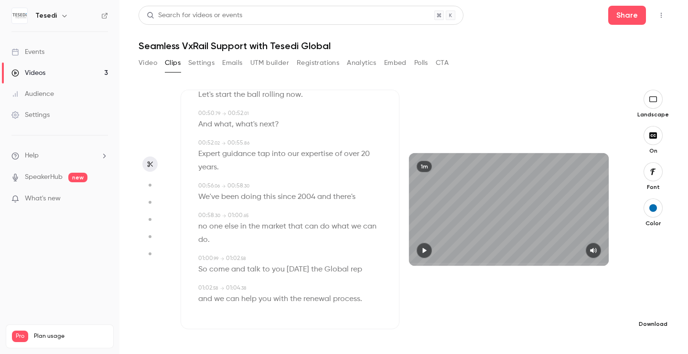
click at [652, 302] on button "button" at bounding box center [653, 309] width 19 height 19
click at [571, 328] on span "Standard" at bounding box center [581, 326] width 109 height 10
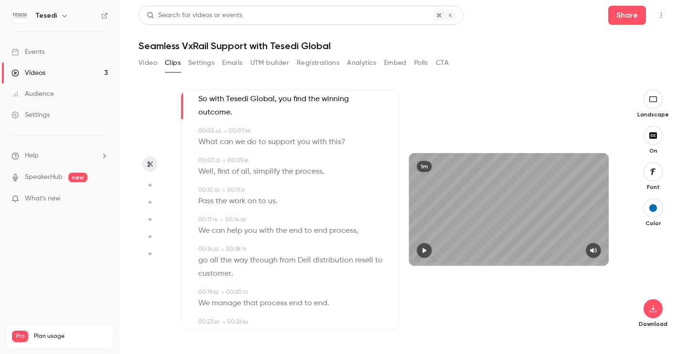
scroll to position [0, 0]
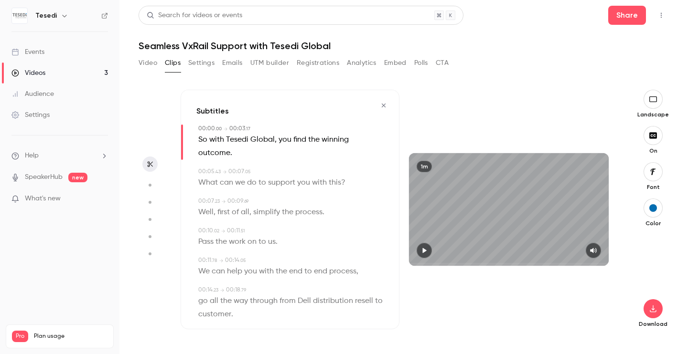
click at [204, 144] on span "So" at bounding box center [202, 139] width 9 height 13
click at [652, 311] on icon "button" at bounding box center [652, 309] width 11 height 8
click at [573, 326] on span "Standard" at bounding box center [581, 326] width 109 height 10
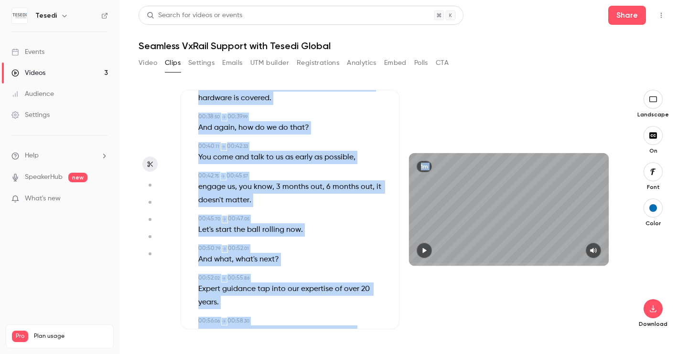
scroll to position [540, 0]
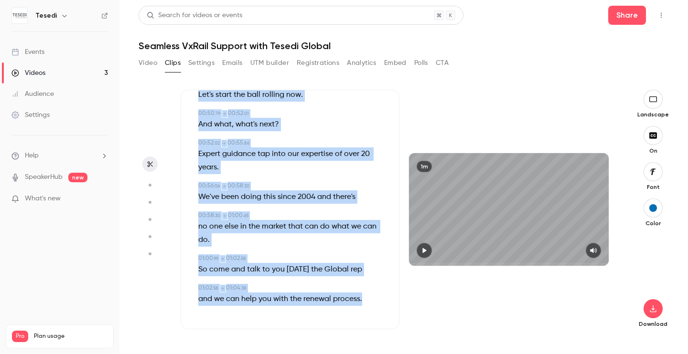
drag, startPoint x: 196, startPoint y: 183, endPoint x: 359, endPoint y: 315, distance: 209.6
click at [359, 315] on div "Subtitles 00:00 . 00 → 00:03 . 17 So with Tesedi Global , you find the winning …" at bounding box center [290, 210] width 219 height 240
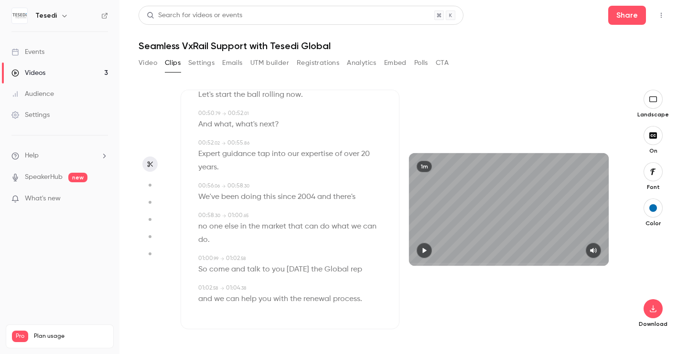
click at [151, 166] on icon "button" at bounding box center [150, 164] width 8 height 7
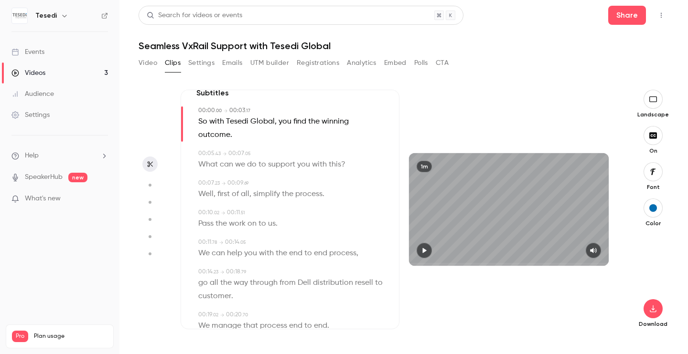
scroll to position [0, 0]
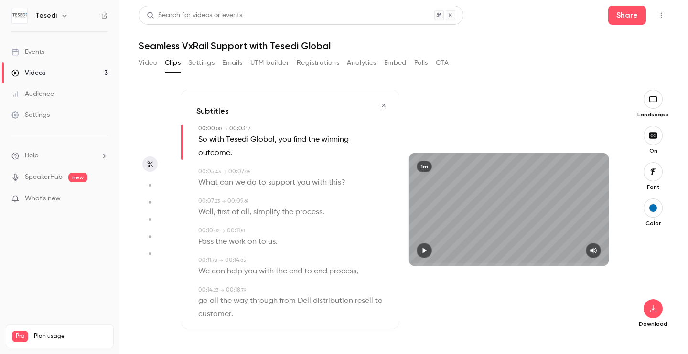
click at [149, 62] on button "Video" at bounding box center [148, 62] width 19 height 15
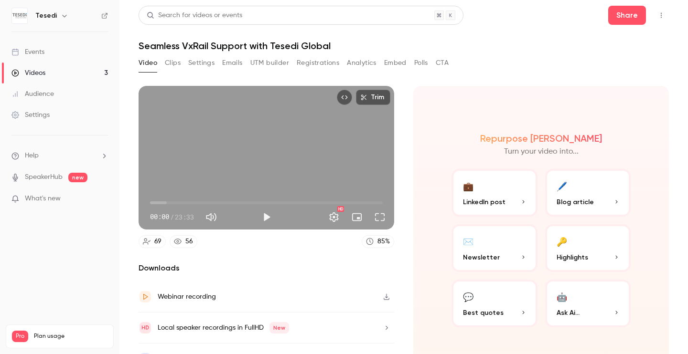
click at [174, 64] on button "Clips" at bounding box center [173, 62] width 16 height 15
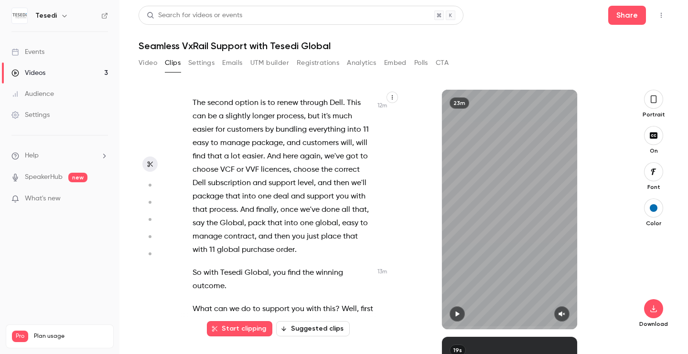
scroll to position [3066, 0]
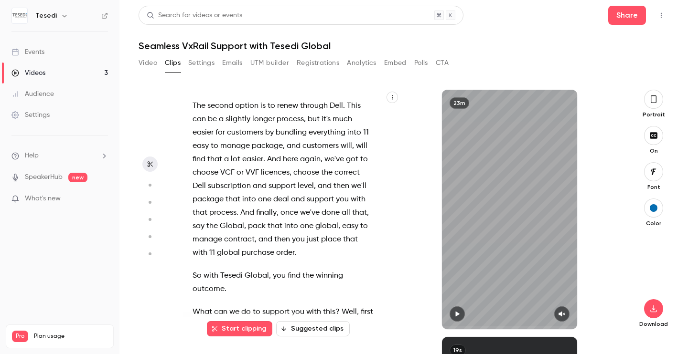
click at [194, 195] on div "Hi . Hello , everyone . Good morning , good afternoon , depending on where you'…" at bounding box center [288, 214] width 215 height 230
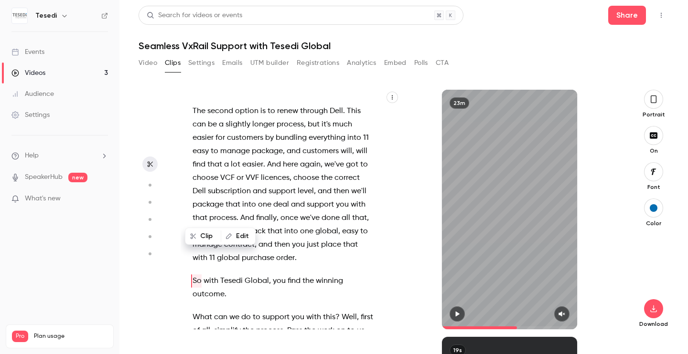
click at [190, 199] on div "Hi . Hello , everyone . Good morning , good afternoon , depending on where you'…" at bounding box center [288, 214] width 215 height 230
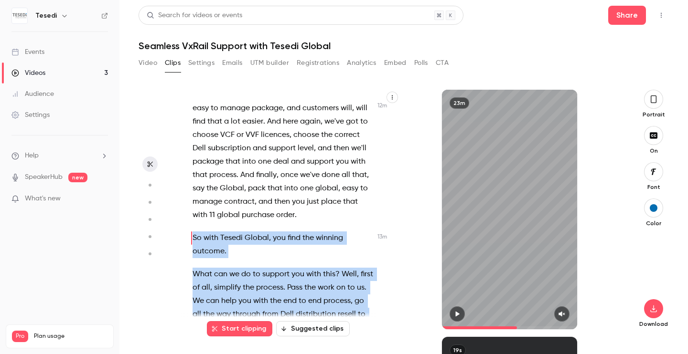
scroll to position [3114, 0]
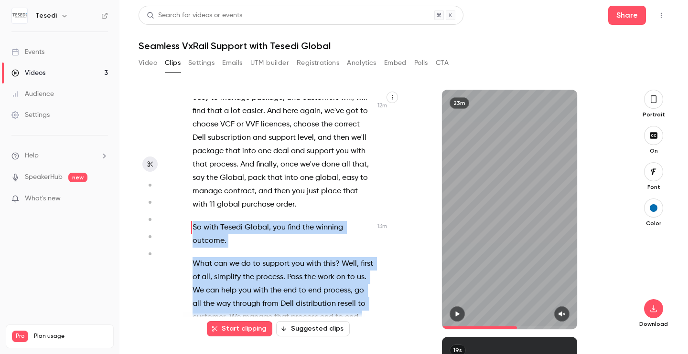
drag, startPoint x: 306, startPoint y: 192, endPoint x: 327, endPoint y: 299, distance: 109.5
click at [327, 299] on div "Hi . Hello , everyone . Good morning , good afternoon , depending on where you'…" at bounding box center [288, 214] width 215 height 230
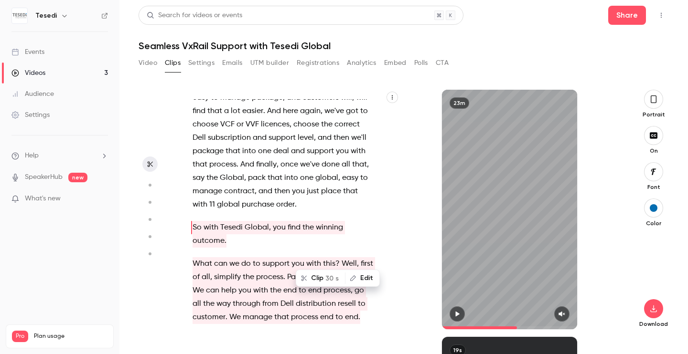
click at [278, 183] on div "Hi . Hello , everyone . Good morning , good afternoon , depending on where you'…" at bounding box center [288, 214] width 215 height 230
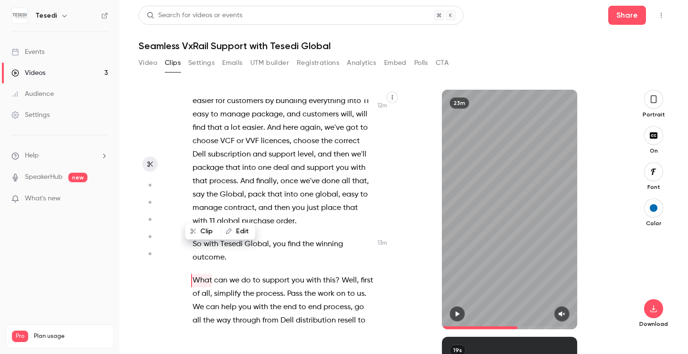
scroll to position [3097, 0]
click at [189, 211] on div "Hi . Hello , everyone . Good morning , good afternoon , depending on where you'…" at bounding box center [288, 214] width 215 height 230
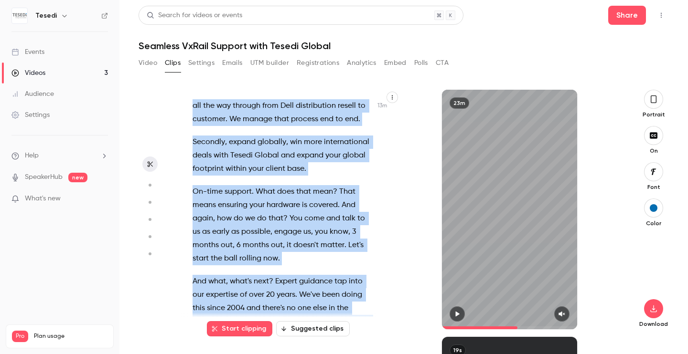
scroll to position [3334, 0]
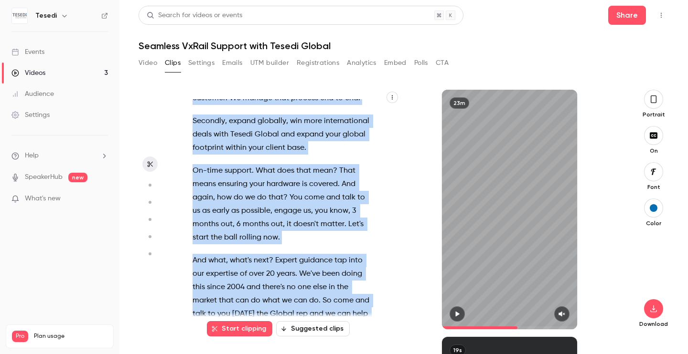
drag, startPoint x: 189, startPoint y: 211, endPoint x: 305, endPoint y: 258, distance: 125.2
click at [305, 258] on div "Hi . Hello , everyone . Good morning , good afternoon , depending on where you'…" at bounding box center [288, 214] width 215 height 230
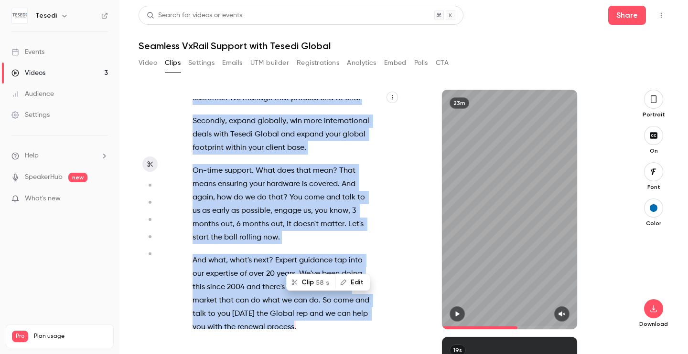
click at [308, 281] on button "Clip 58 s" at bounding box center [311, 282] width 48 height 15
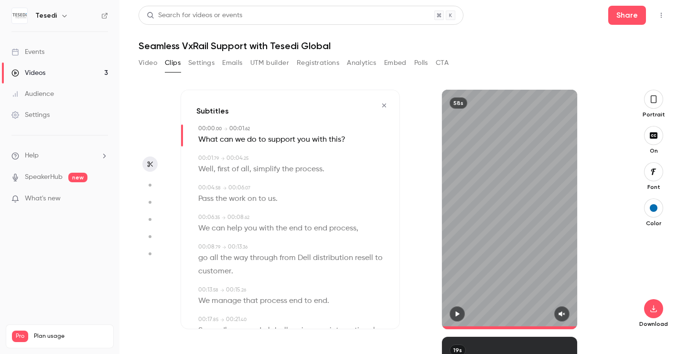
type input "*"
click at [651, 106] on button "button" at bounding box center [653, 99] width 19 height 19
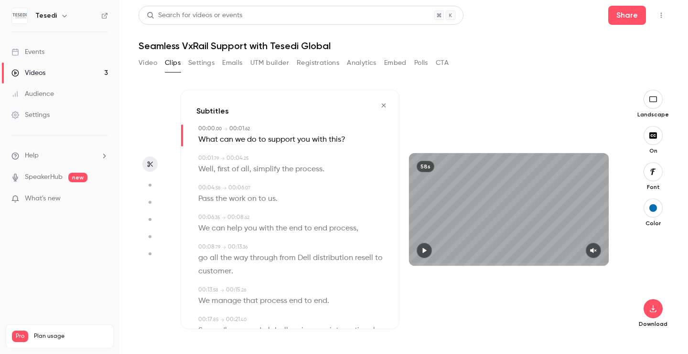
click at [430, 87] on div "Subtitles 00:00 . 00 → 00:01 . 62 What can we do to support you with this ? 00:…" at bounding box center [404, 215] width 530 height 280
click at [652, 312] on icon "button" at bounding box center [652, 309] width 11 height 8
click at [578, 323] on span "Standard" at bounding box center [581, 326] width 109 height 10
click at [275, 61] on button "UTM builder" at bounding box center [269, 62] width 39 height 15
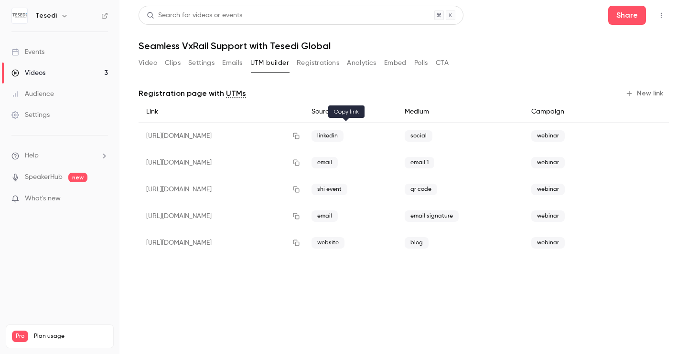
click at [299, 138] on icon "button" at bounding box center [296, 136] width 6 height 6
